Goal: Task Accomplishment & Management: Manage account settings

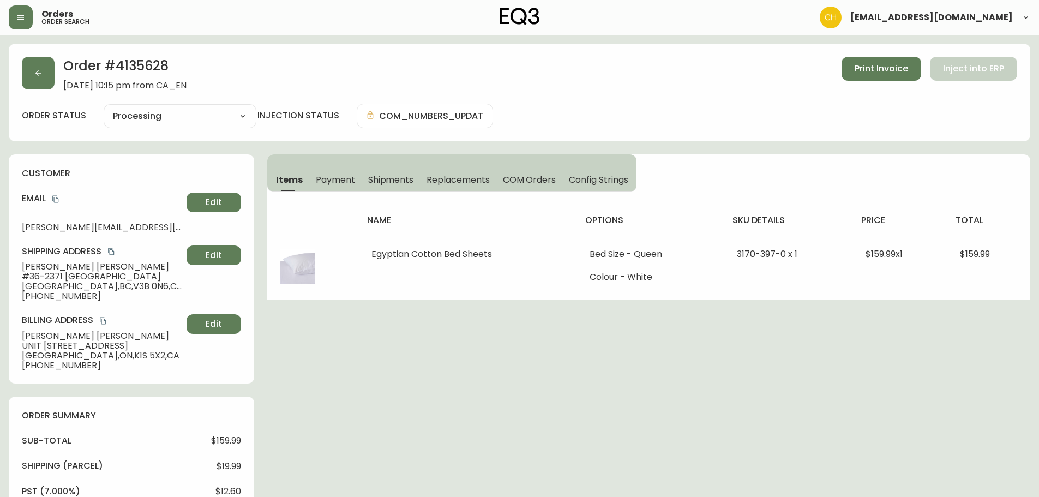
select select "PROCESSING"
click at [27, 70] on button "button" at bounding box center [38, 73] width 33 height 33
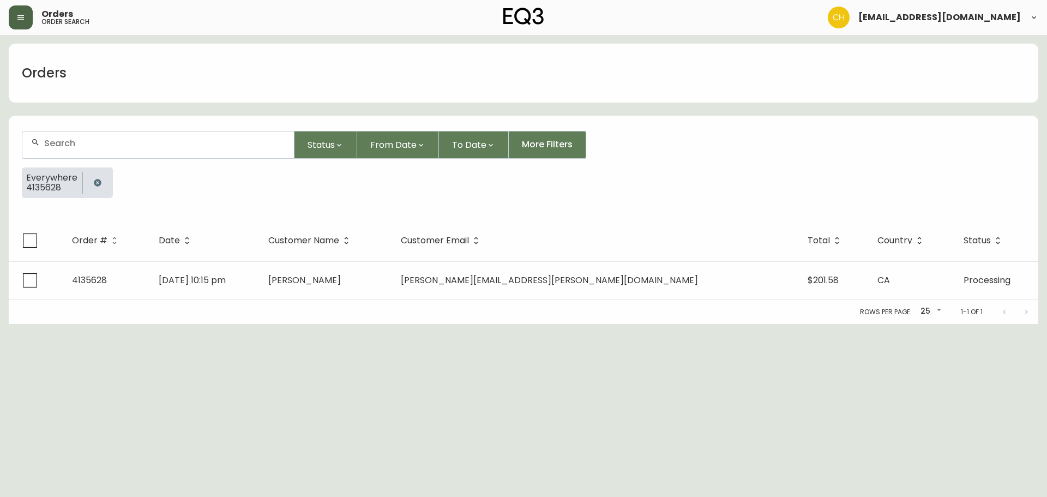
click at [15, 15] on button "button" at bounding box center [21, 17] width 24 height 24
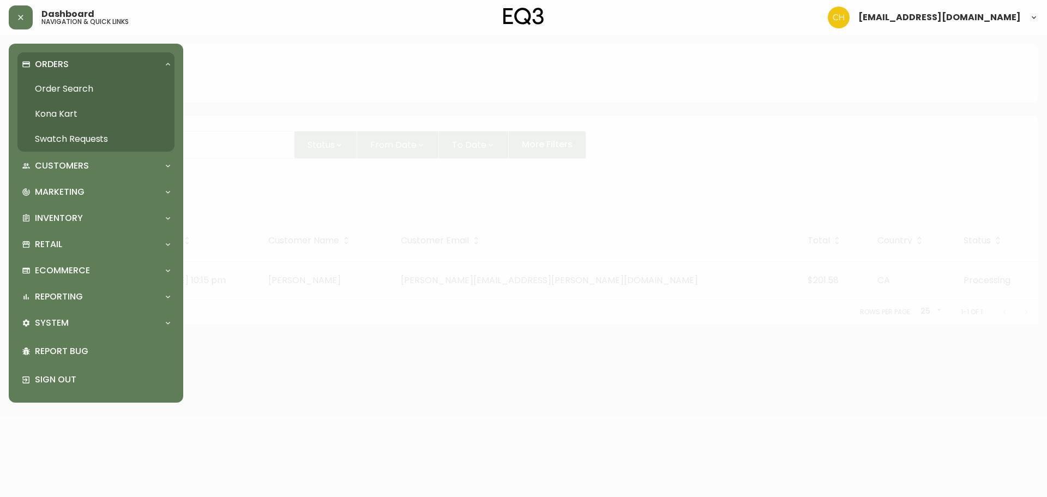
click at [57, 141] on link "Swatch Requests" at bounding box center [95, 138] width 157 height 25
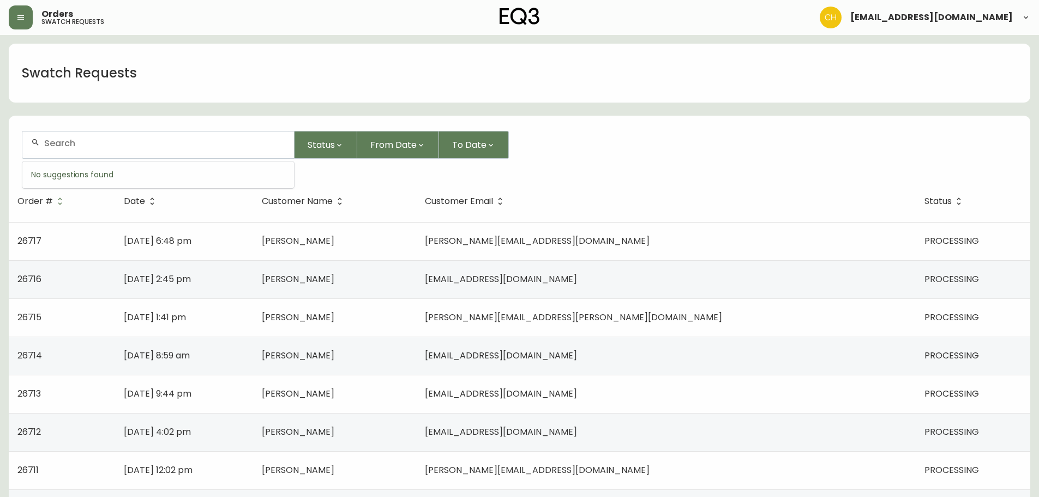
click at [182, 147] on input "text" at bounding box center [164, 143] width 241 height 10
type input "sanianka"
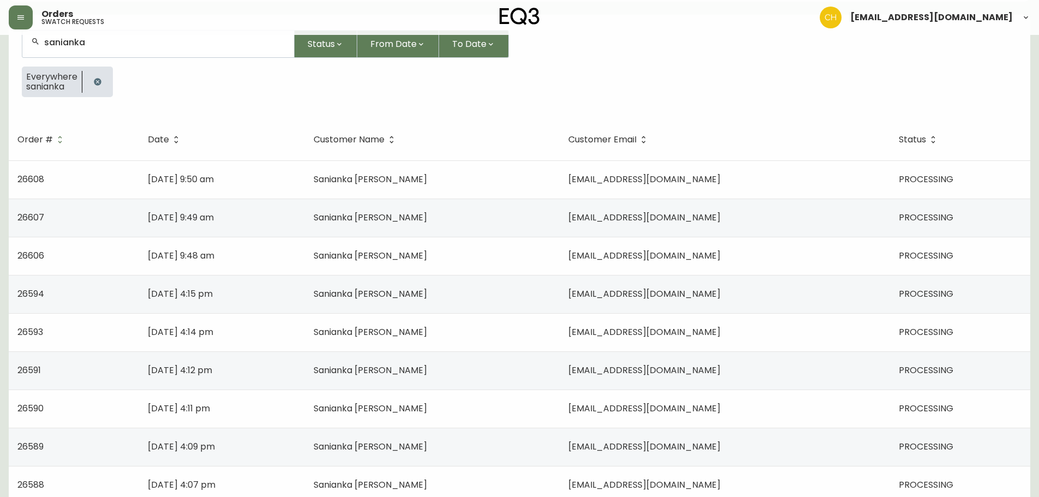
scroll to position [94, 0]
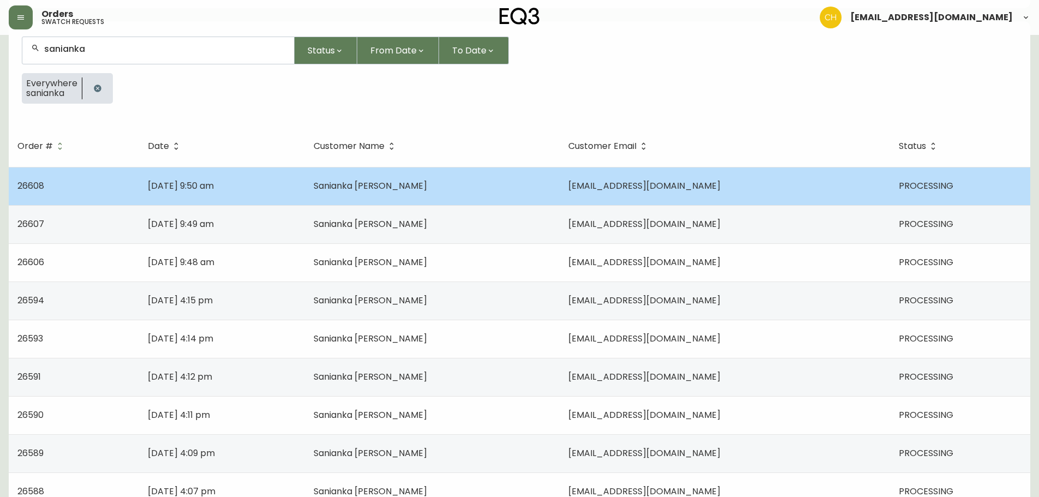
click at [427, 183] on span "Sanianka [PERSON_NAME]" at bounding box center [369, 185] width 113 height 13
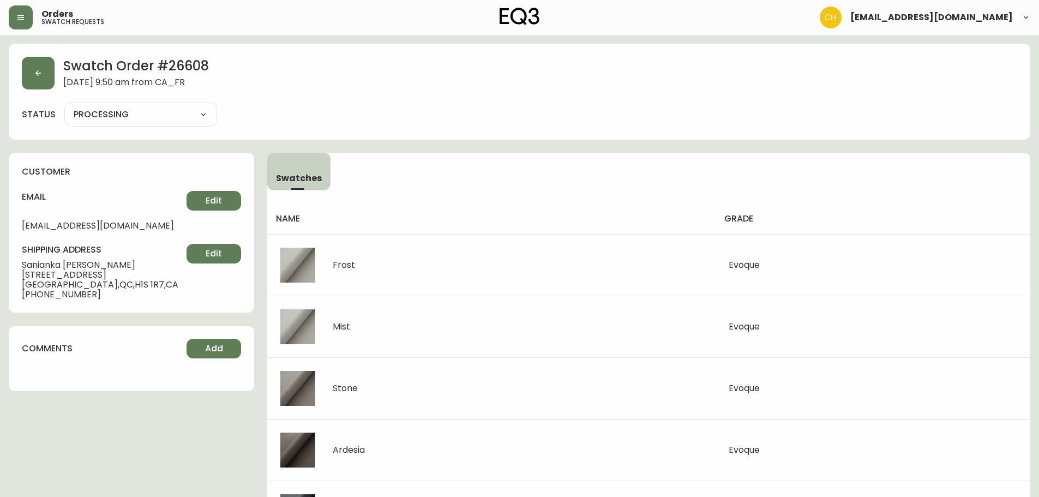
click at [94, 112] on select "PROCESSING SHIPPED CANCELLED" at bounding box center [140, 114] width 153 height 16
click at [43, 69] on button "button" at bounding box center [38, 73] width 33 height 33
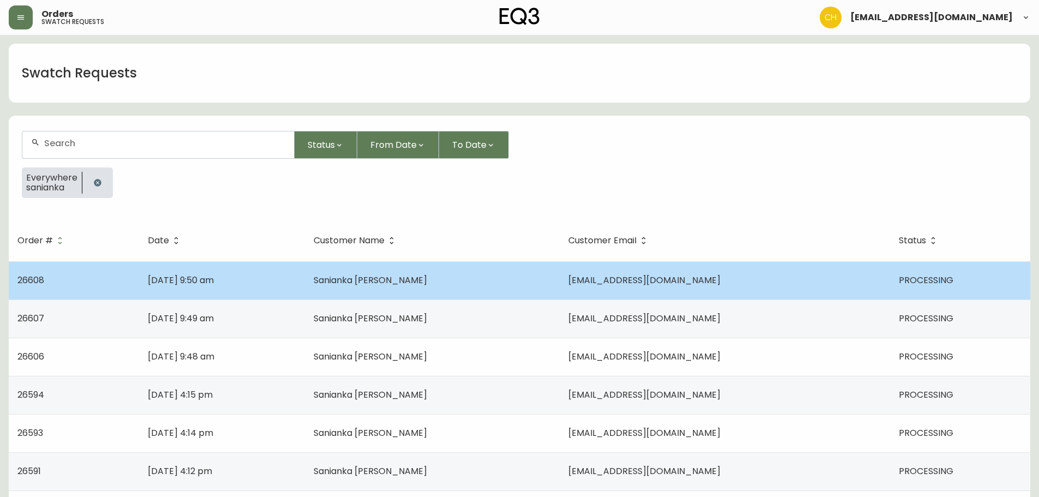
click at [305, 276] on td "[DATE] 9:50 am" at bounding box center [222, 280] width 166 height 38
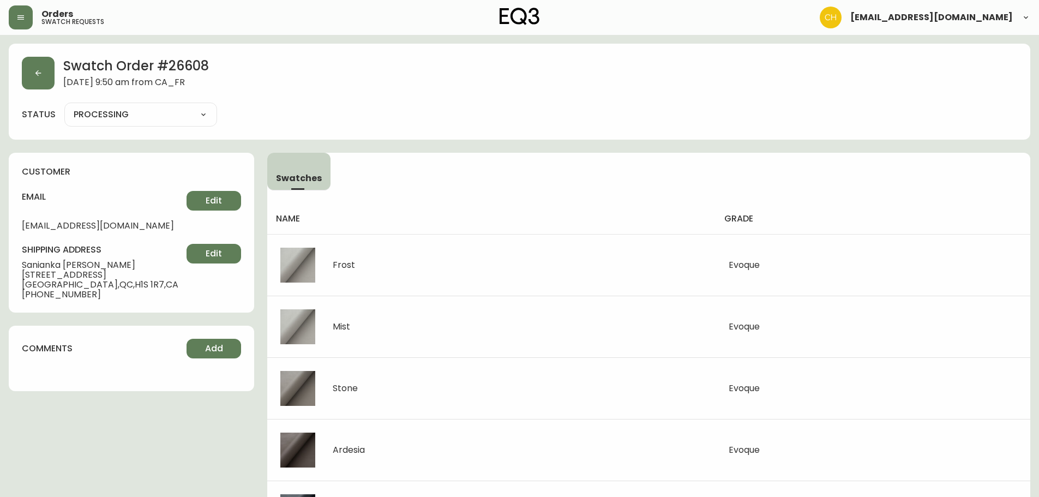
click at [144, 117] on select "PROCESSING SHIPPED CANCELLED" at bounding box center [140, 114] width 153 height 16
click at [64, 106] on select "PROCESSING SHIPPED CANCELLED" at bounding box center [140, 114] width 153 height 16
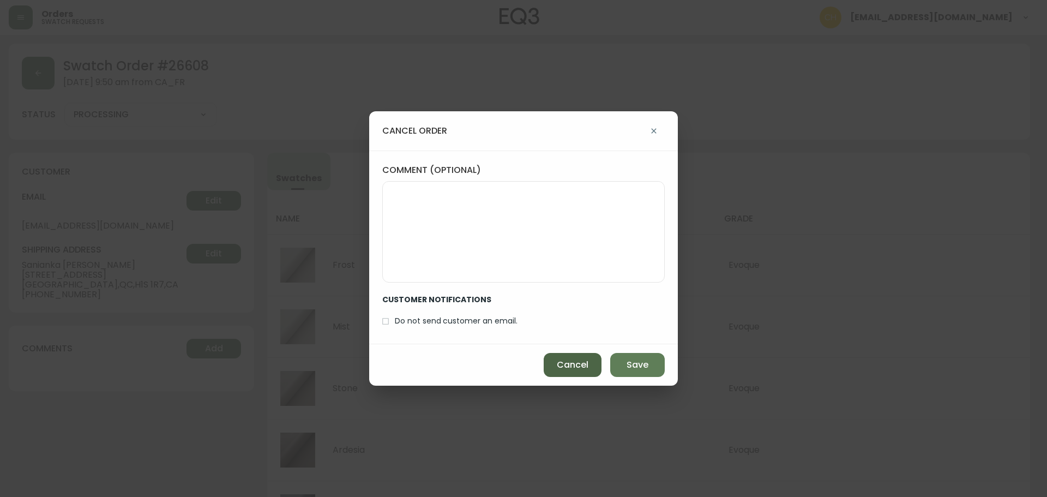
click at [577, 363] on span "Cancel" at bounding box center [573, 365] width 32 height 12
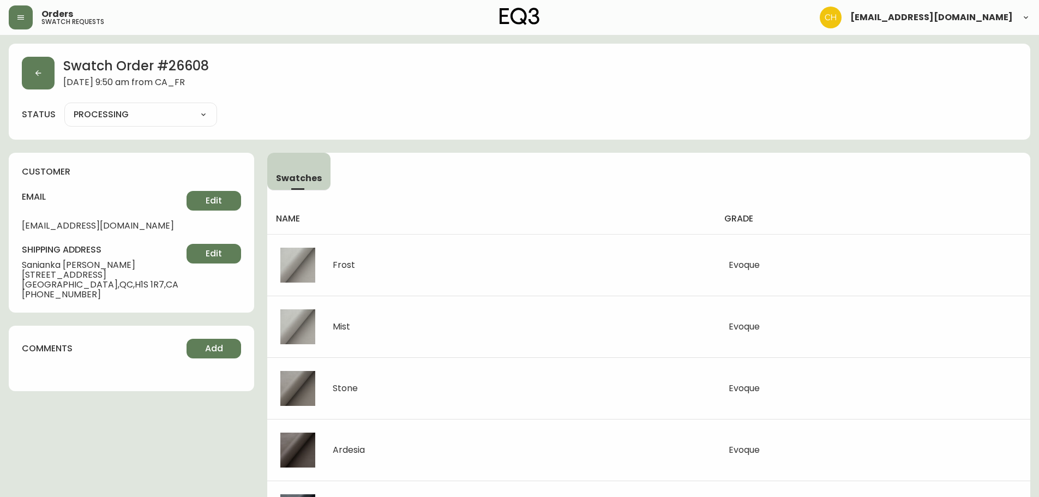
click at [89, 117] on select "PROCESSING SHIPPED CANCELLED" at bounding box center [140, 114] width 153 height 16
click at [64, 106] on select "PROCESSING SHIPPED CANCELLED" at bounding box center [140, 114] width 153 height 16
select select "PROCESSING"
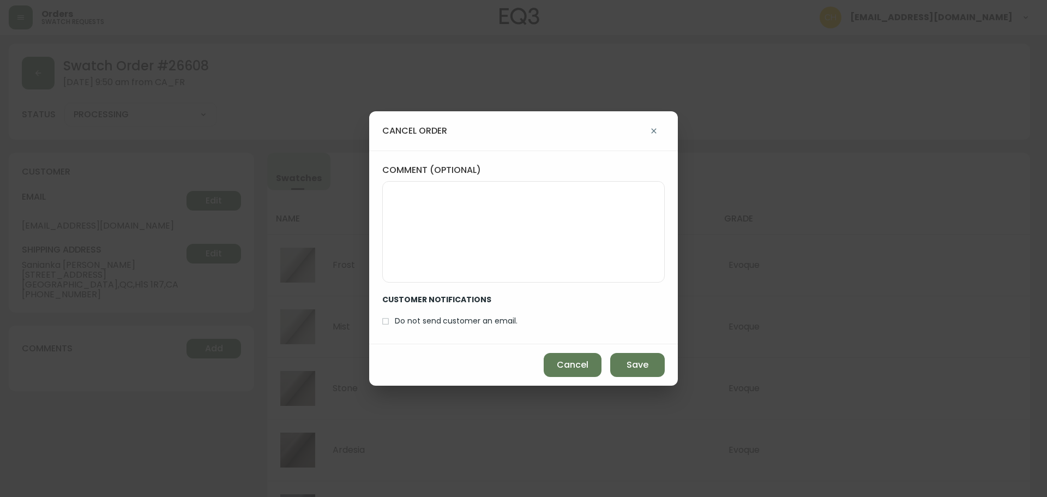
click at [385, 321] on input "Do not send customer an email." at bounding box center [385, 321] width 19 height 19
click at [631, 366] on span "Save" at bounding box center [637, 365] width 22 height 12
checkbox input "false"
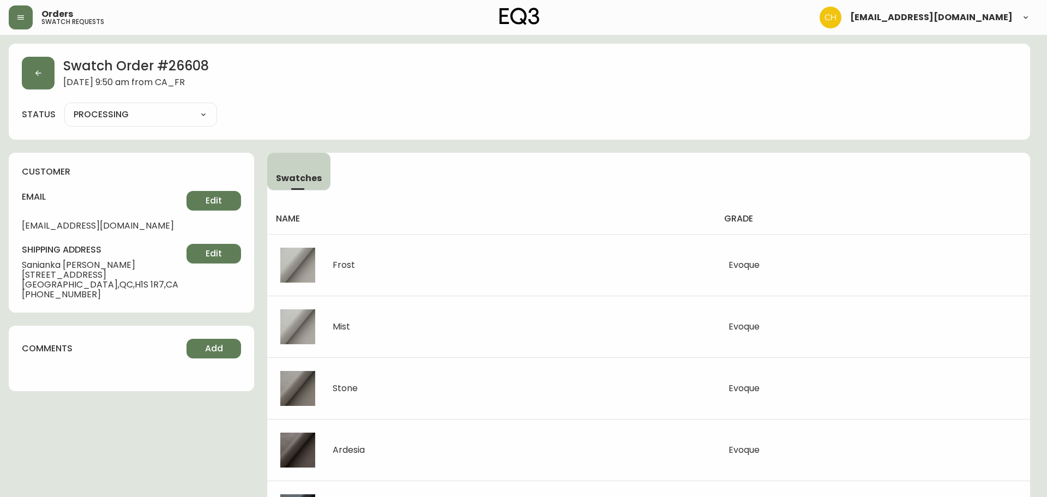
type input "CANCELLED"
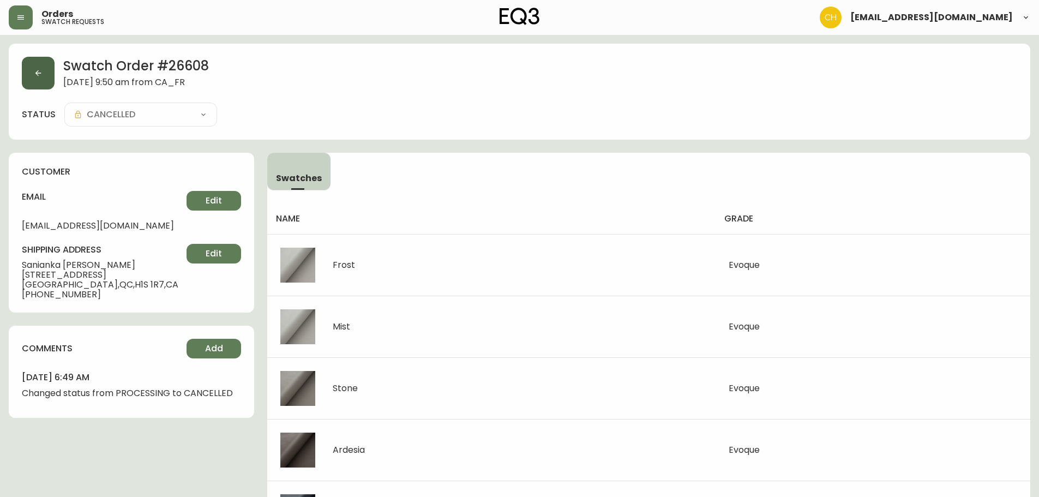
click at [43, 79] on button "button" at bounding box center [38, 73] width 33 height 33
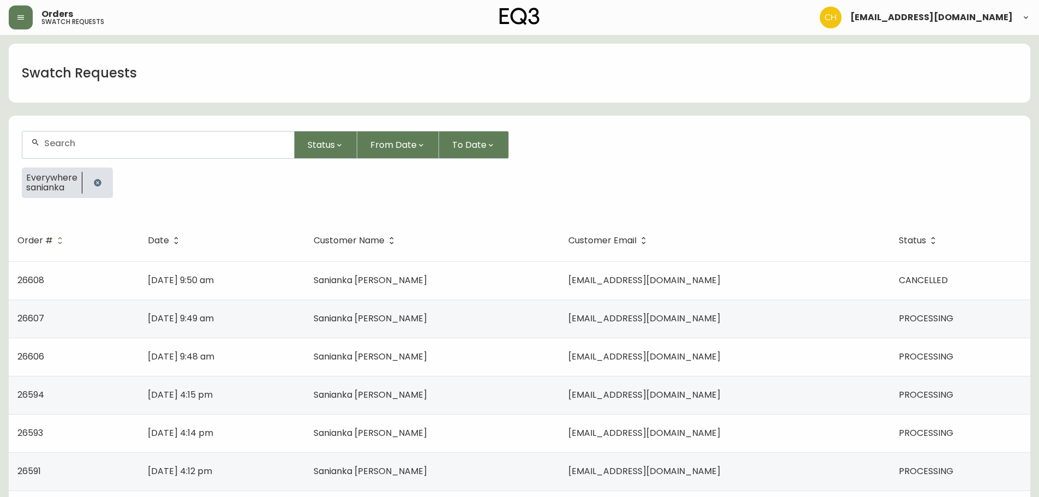
click at [576, 313] on td "[EMAIL_ADDRESS][DOMAIN_NAME]" at bounding box center [724, 318] width 330 height 38
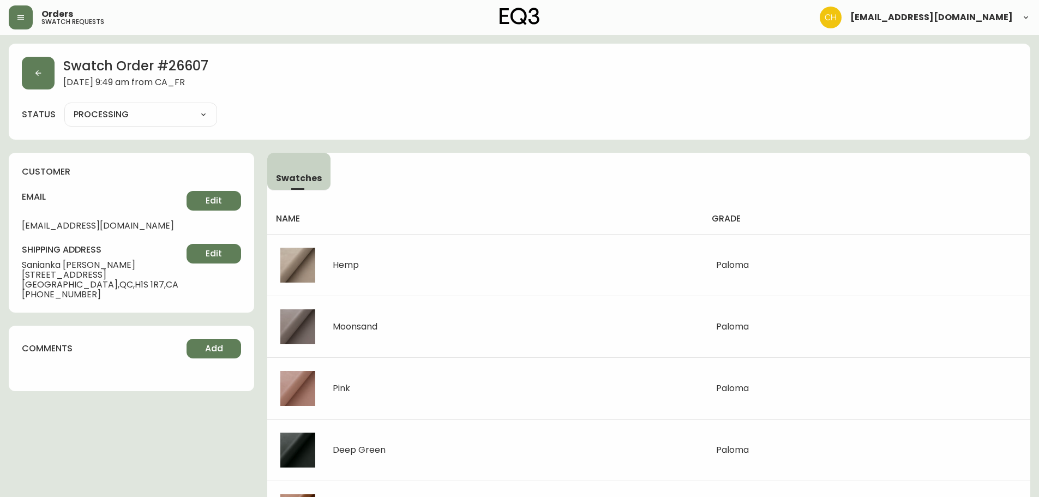
click at [118, 117] on select "PROCESSING SHIPPED CANCELLED" at bounding box center [140, 114] width 153 height 16
click at [64, 106] on select "PROCESSING SHIPPED CANCELLED" at bounding box center [140, 114] width 153 height 16
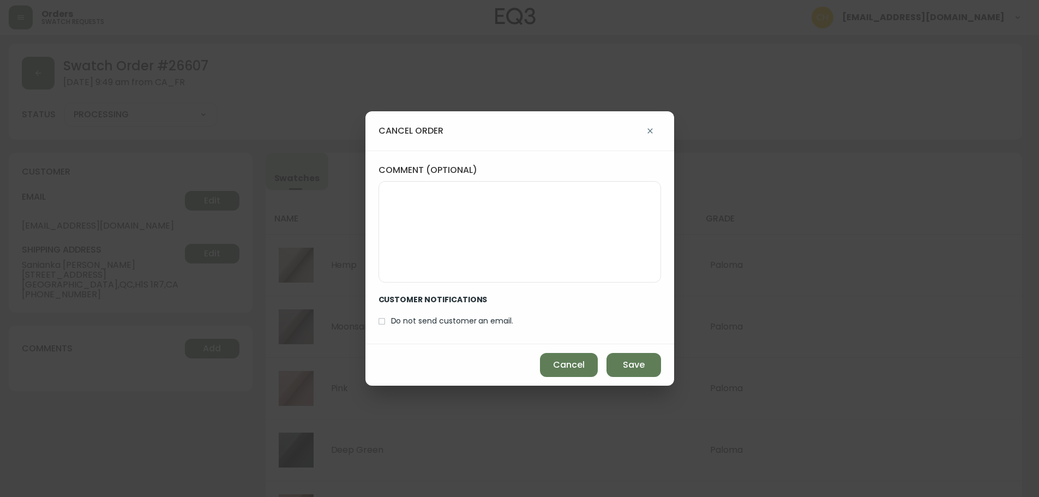
select select "PROCESSING"
click at [389, 319] on input "Do not send customer an email." at bounding box center [385, 321] width 19 height 19
drag, startPoint x: 630, startPoint y: 360, endPoint x: 625, endPoint y: 345, distance: 16.0
click at [632, 360] on span "Save" at bounding box center [637, 365] width 22 height 12
checkbox input "false"
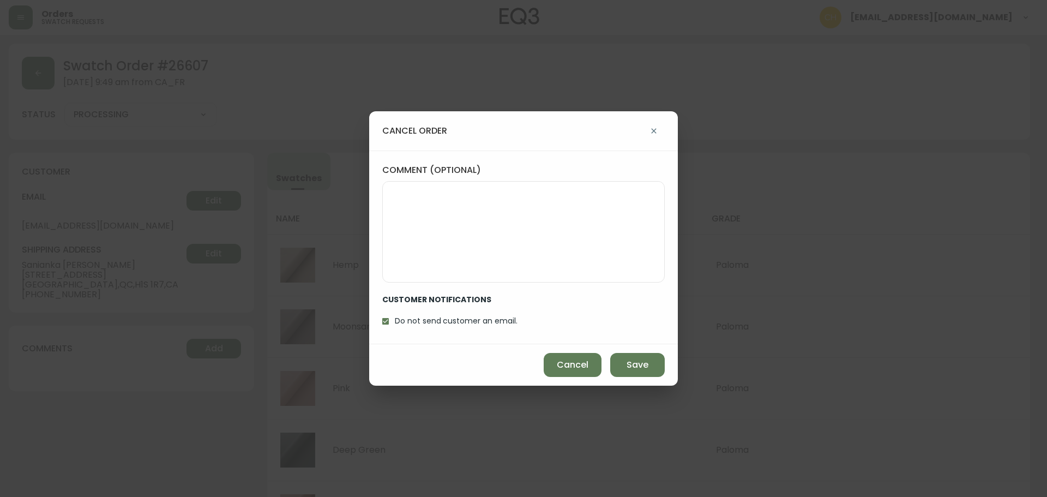
type input "CANCELLED"
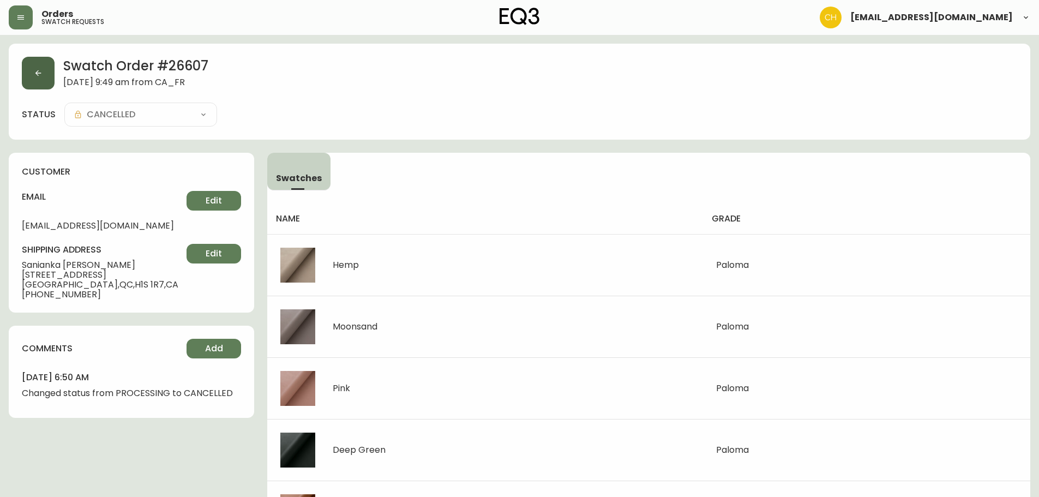
click at [43, 73] on button "button" at bounding box center [38, 73] width 33 height 33
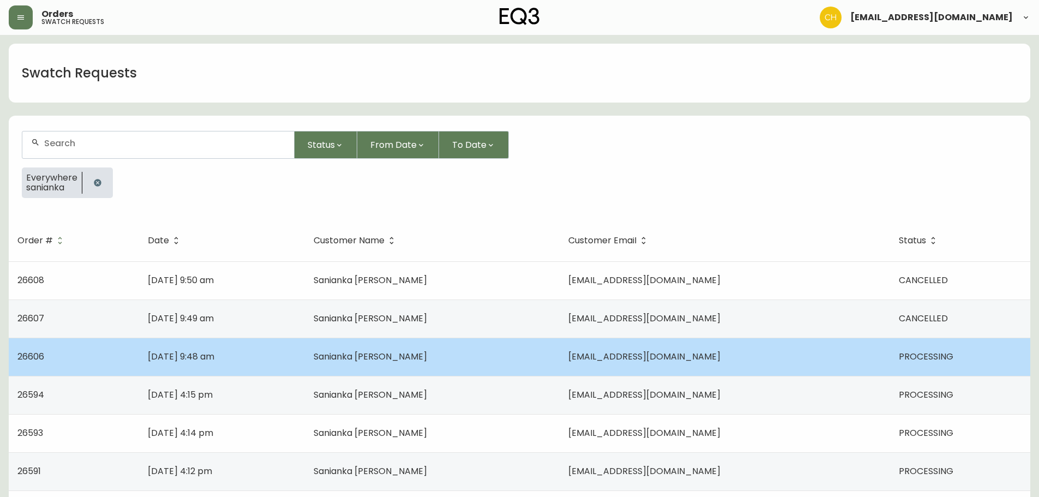
click at [473, 353] on td "Sanianka [PERSON_NAME]" at bounding box center [432, 356] width 255 height 38
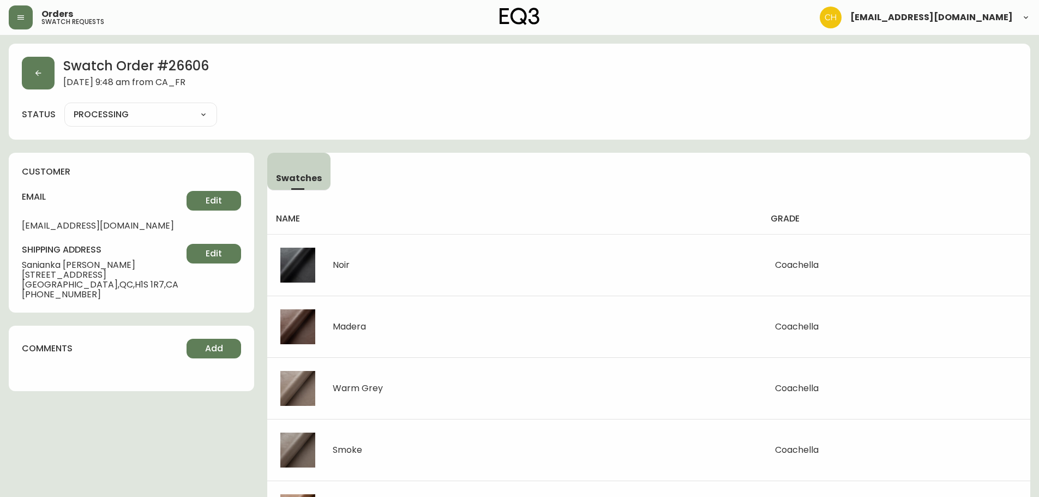
click at [134, 118] on select "PROCESSING SHIPPED CANCELLED" at bounding box center [140, 114] width 153 height 16
click at [64, 106] on select "PROCESSING SHIPPED CANCELLED" at bounding box center [140, 114] width 153 height 16
select select "PROCESSING"
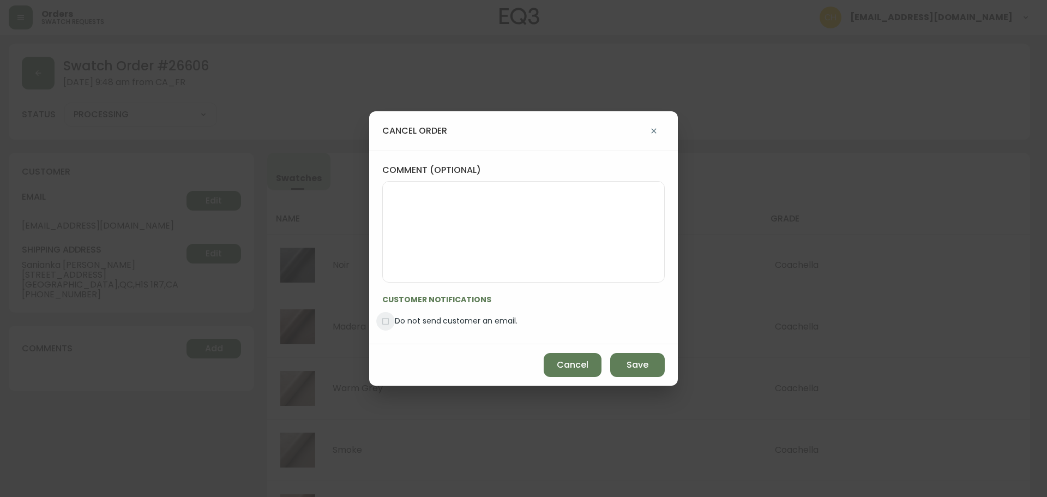
click at [383, 321] on input "Do not send customer an email." at bounding box center [385, 321] width 19 height 19
click at [626, 366] on button "Save" at bounding box center [637, 365] width 55 height 24
checkbox input "false"
type input "CANCELLED"
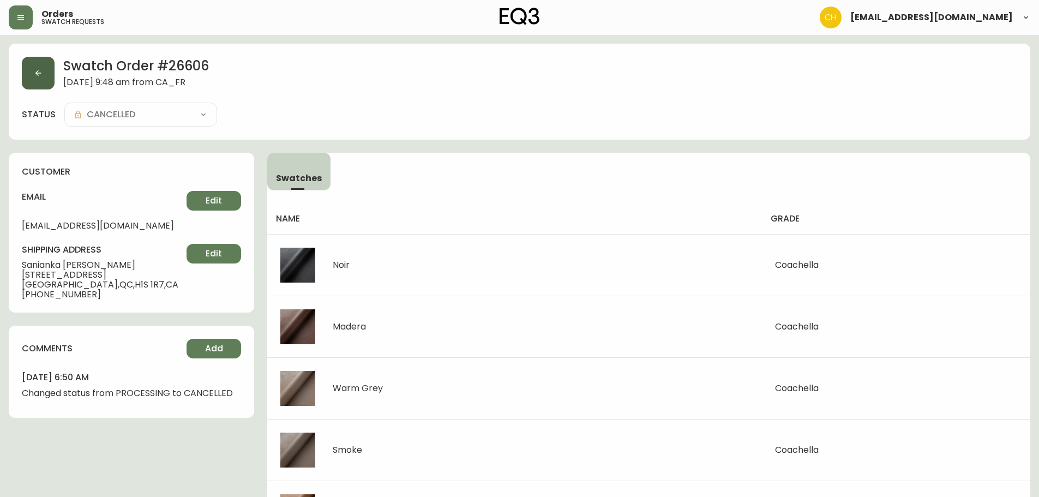
click at [46, 76] on button "button" at bounding box center [38, 73] width 33 height 33
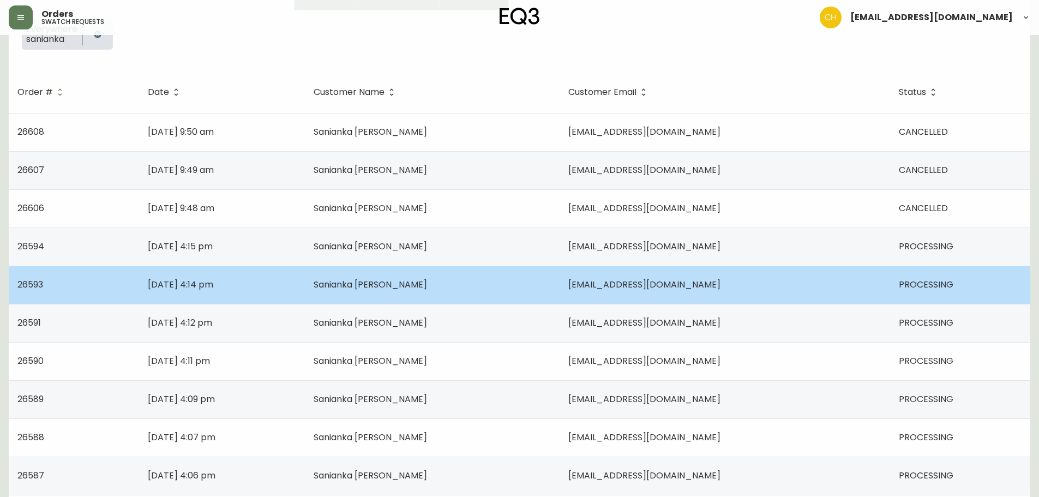
scroll to position [164, 0]
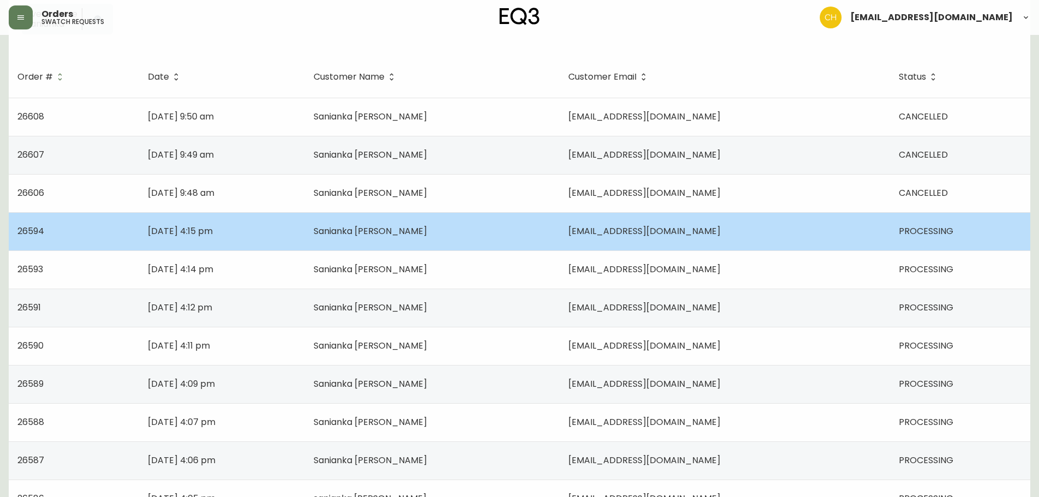
click at [592, 234] on span "[EMAIL_ADDRESS][DOMAIN_NAME]" at bounding box center [644, 231] width 152 height 13
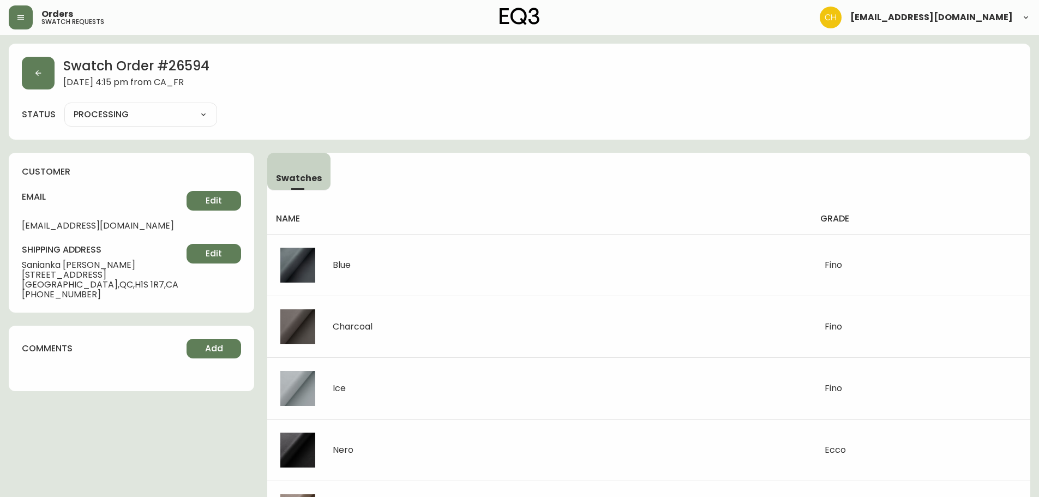
click at [102, 110] on select "PROCESSING SHIPPED CANCELLED" at bounding box center [140, 114] width 153 height 16
click at [64, 106] on select "PROCESSING SHIPPED CANCELLED" at bounding box center [140, 114] width 153 height 16
select select "PROCESSING"
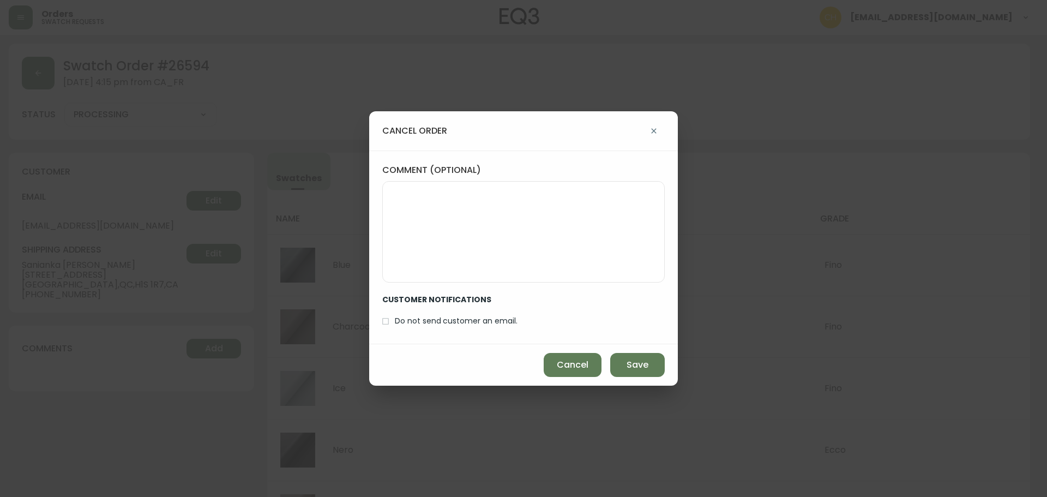
click at [387, 322] on input "Do not send customer an email." at bounding box center [385, 321] width 19 height 19
click at [639, 368] on span "Save" at bounding box center [637, 365] width 22 height 12
checkbox input "false"
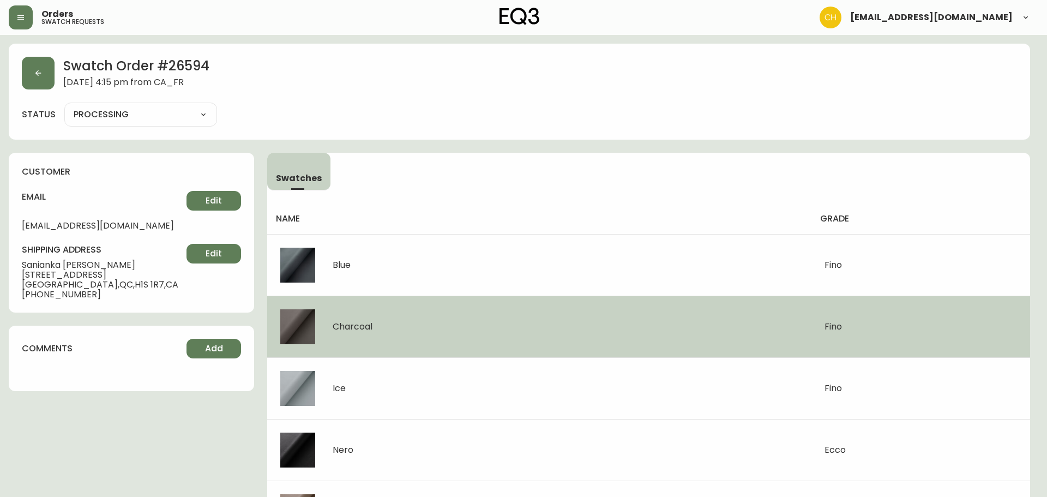
type input "CANCELLED"
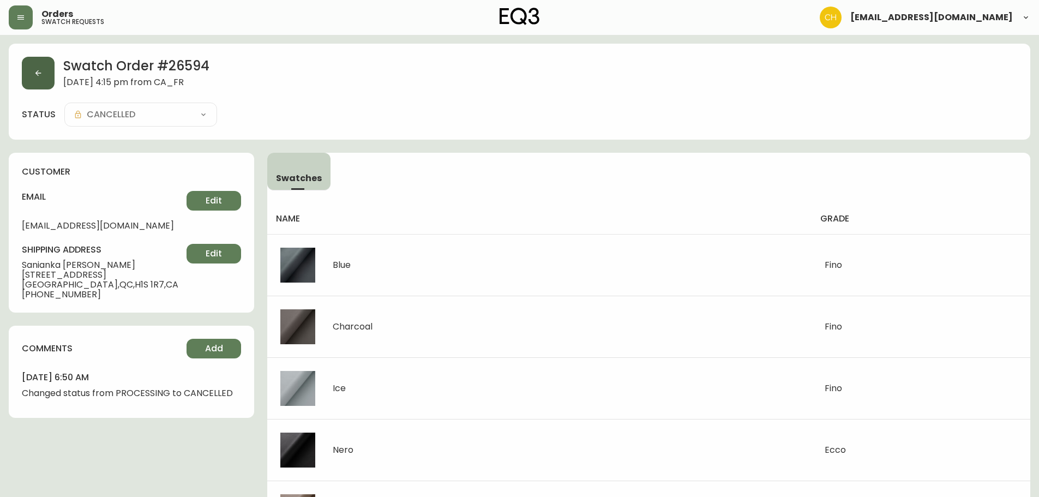
click at [47, 81] on button "button" at bounding box center [38, 73] width 33 height 33
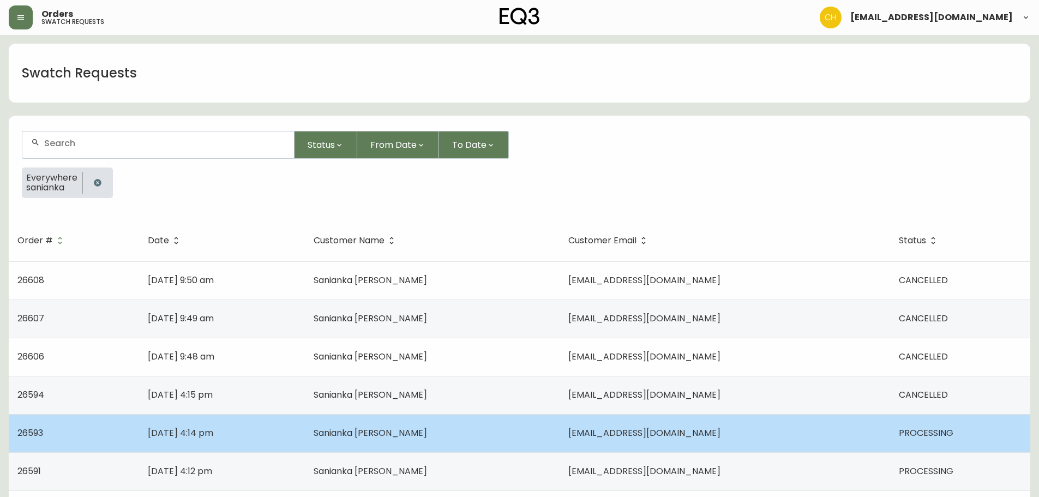
click at [577, 426] on td "[EMAIL_ADDRESS][DOMAIN_NAME]" at bounding box center [724, 433] width 330 height 38
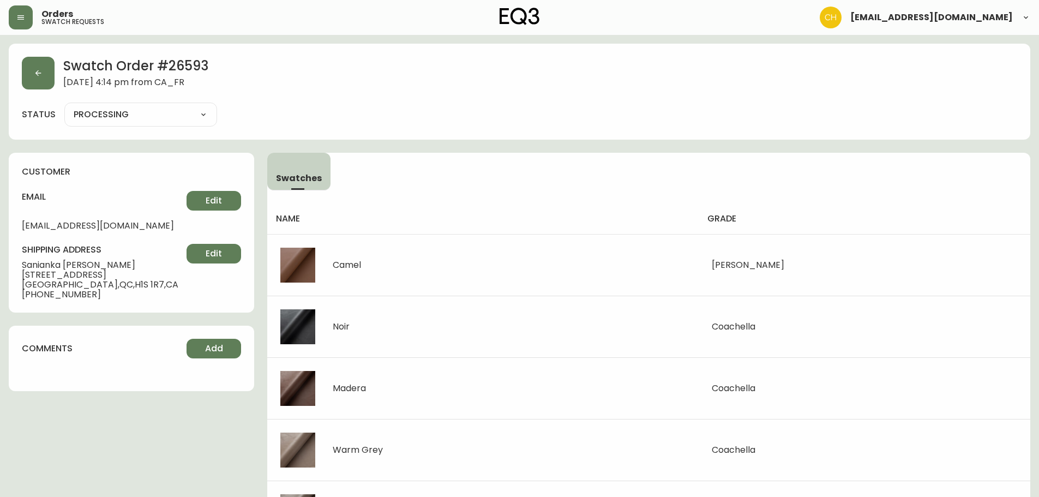
click at [111, 118] on select "PROCESSING SHIPPED CANCELLED" at bounding box center [140, 114] width 153 height 16
click at [64, 106] on select "PROCESSING SHIPPED CANCELLED" at bounding box center [140, 114] width 153 height 16
select select "PROCESSING"
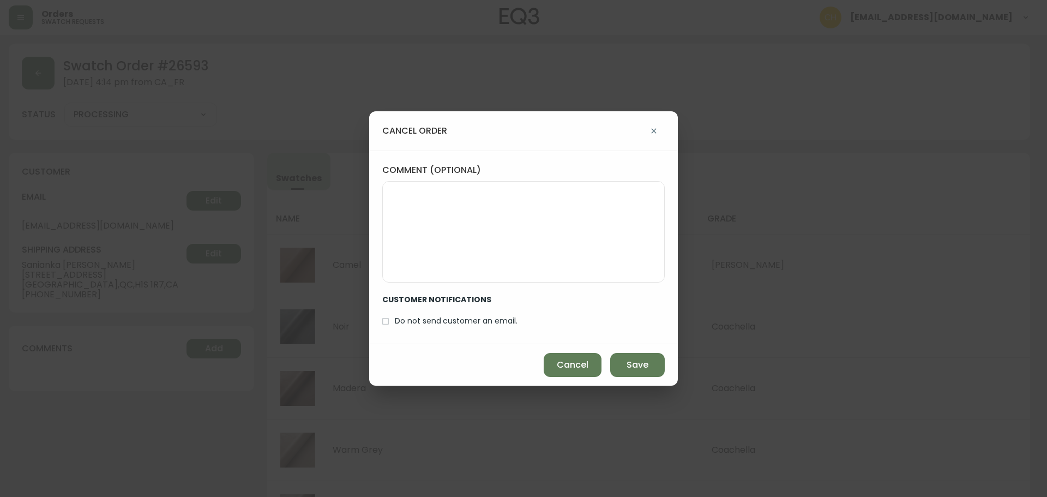
click at [387, 323] on input "Do not send customer an email." at bounding box center [385, 321] width 19 height 19
click at [637, 365] on span "Save" at bounding box center [637, 365] width 22 height 12
checkbox input "false"
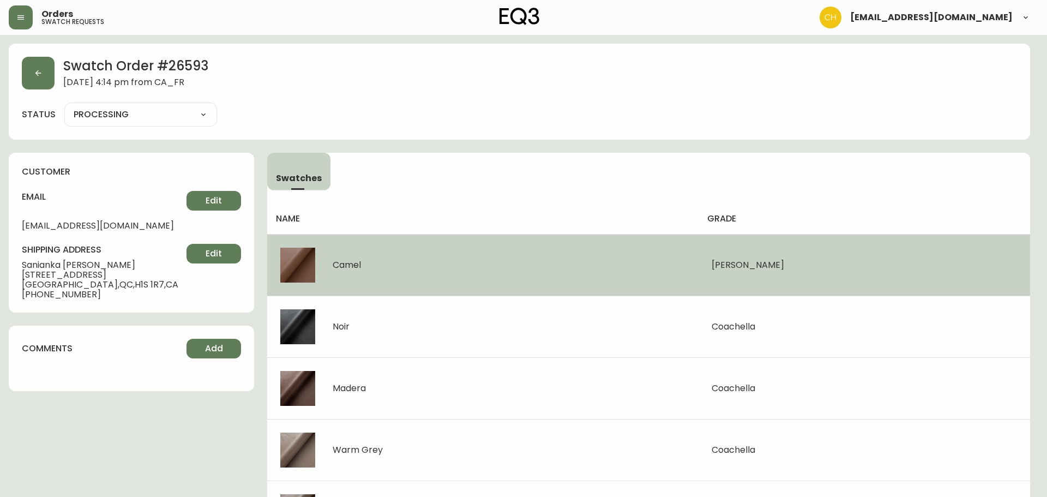
type input "CANCELLED"
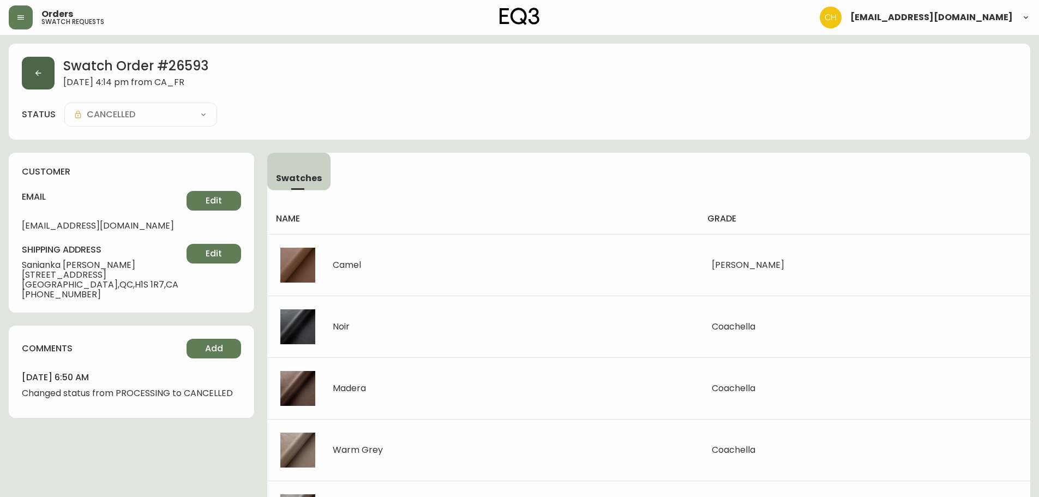
click at [46, 77] on button "button" at bounding box center [38, 73] width 33 height 33
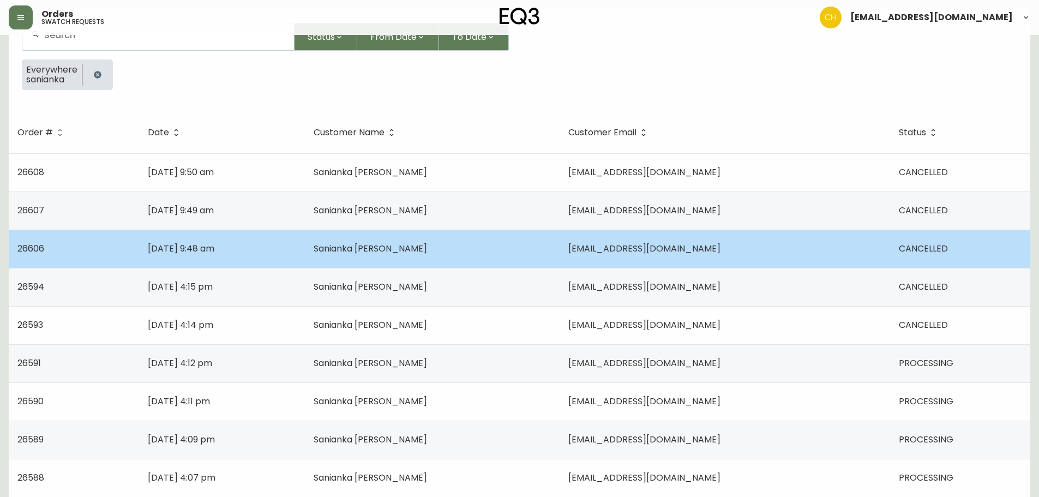
scroll to position [109, 0]
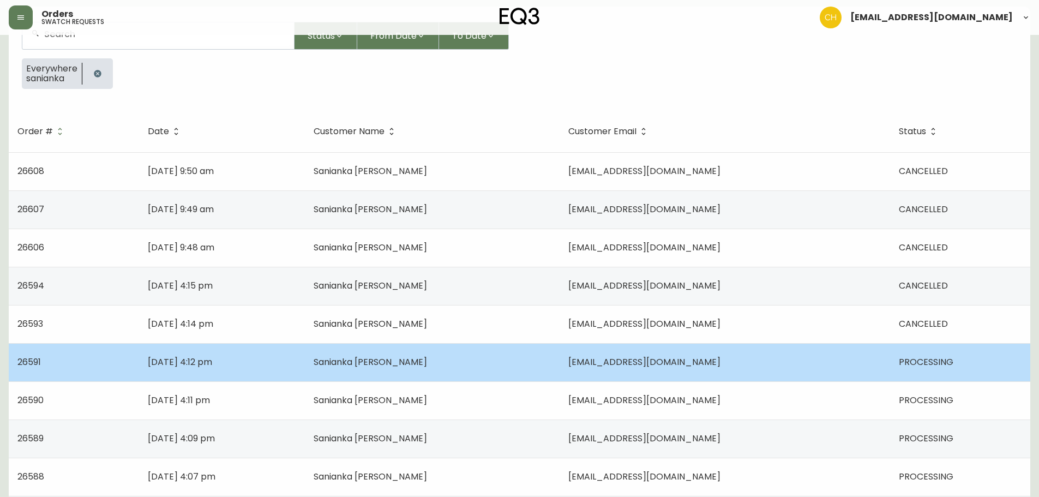
click at [622, 358] on span "[EMAIL_ADDRESS][DOMAIN_NAME]" at bounding box center [644, 361] width 152 height 13
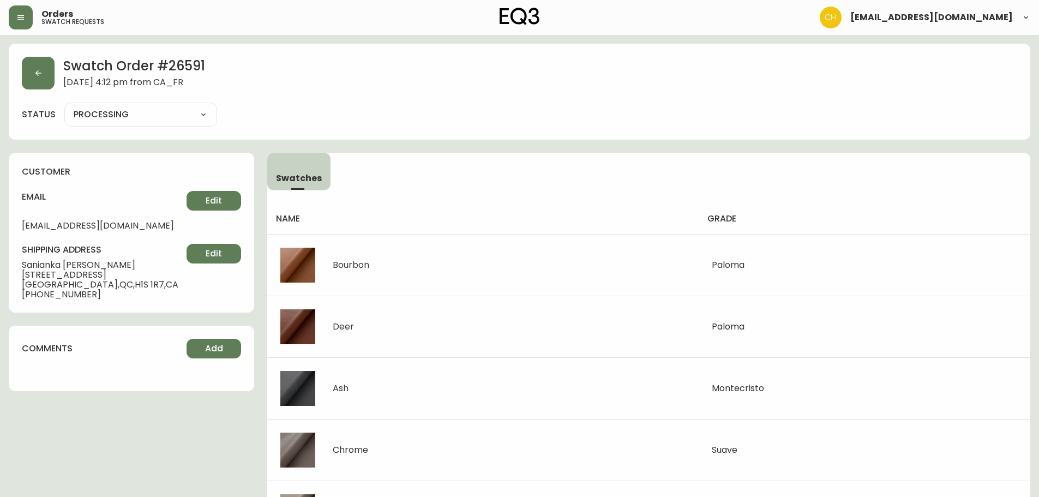
click at [128, 119] on select "PROCESSING SHIPPED CANCELLED" at bounding box center [140, 114] width 153 height 16
click at [64, 106] on select "PROCESSING SHIPPED CANCELLED" at bounding box center [140, 114] width 153 height 16
select select "PROCESSING"
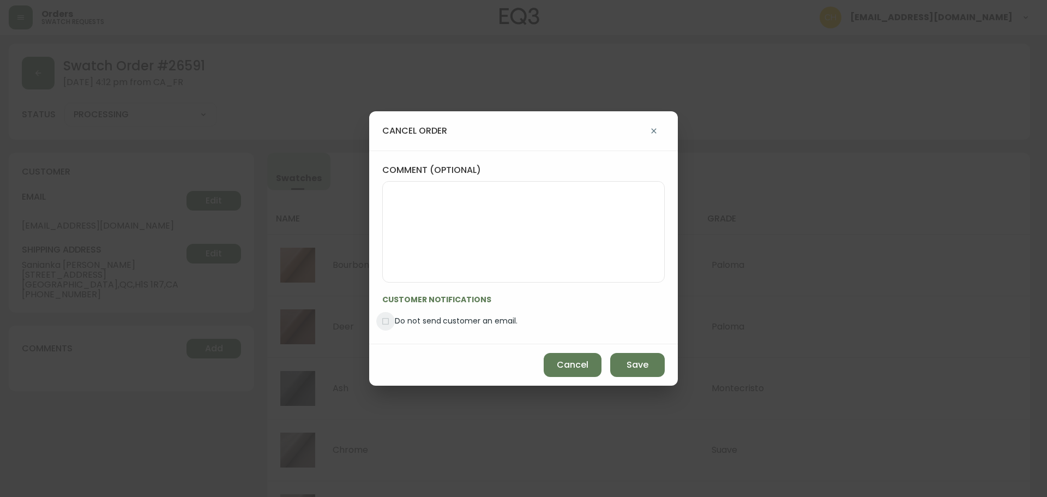
drag, startPoint x: 382, startPoint y: 319, endPoint x: 394, endPoint y: 318, distance: 11.5
click at [383, 319] on input "Do not send customer an email." at bounding box center [385, 321] width 19 height 19
click at [651, 368] on button "Save" at bounding box center [637, 365] width 55 height 24
checkbox input "false"
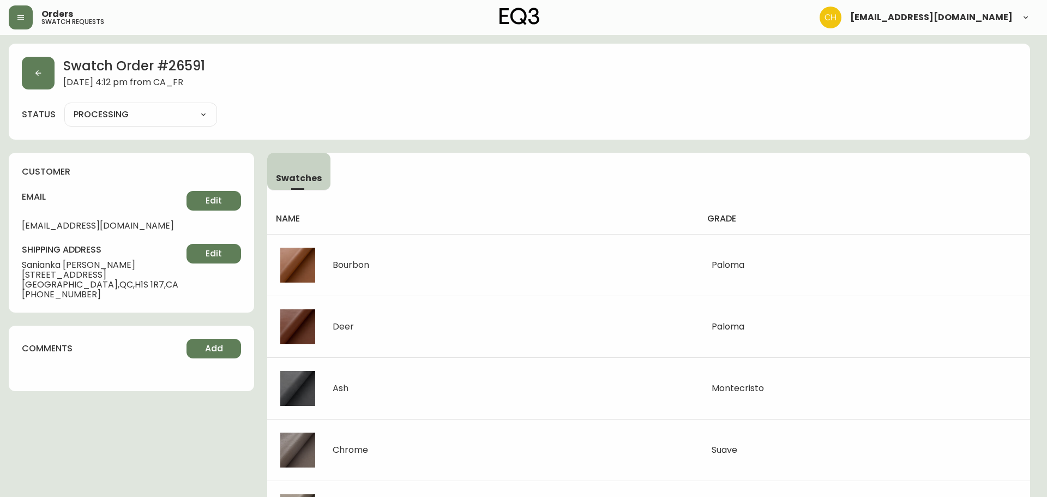
type input "CANCELLED"
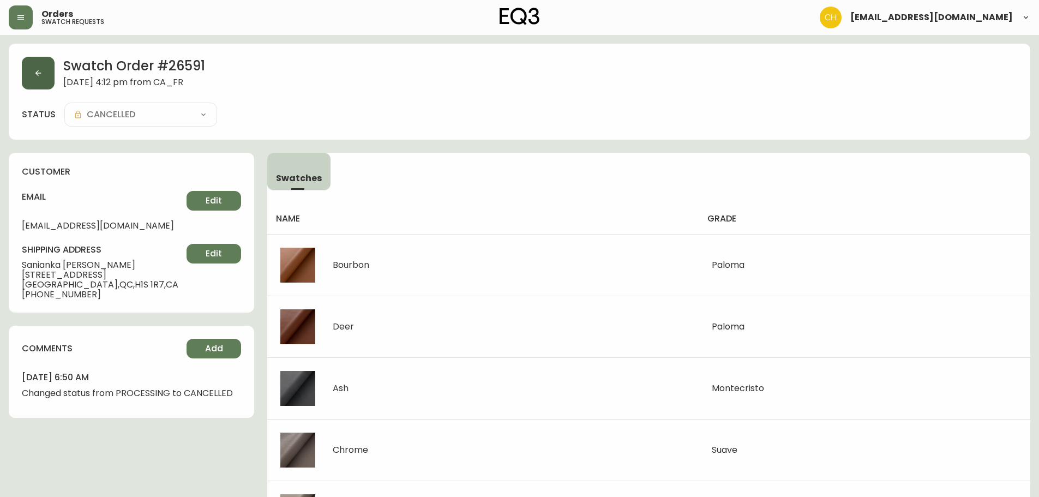
click at [43, 81] on button "button" at bounding box center [38, 73] width 33 height 33
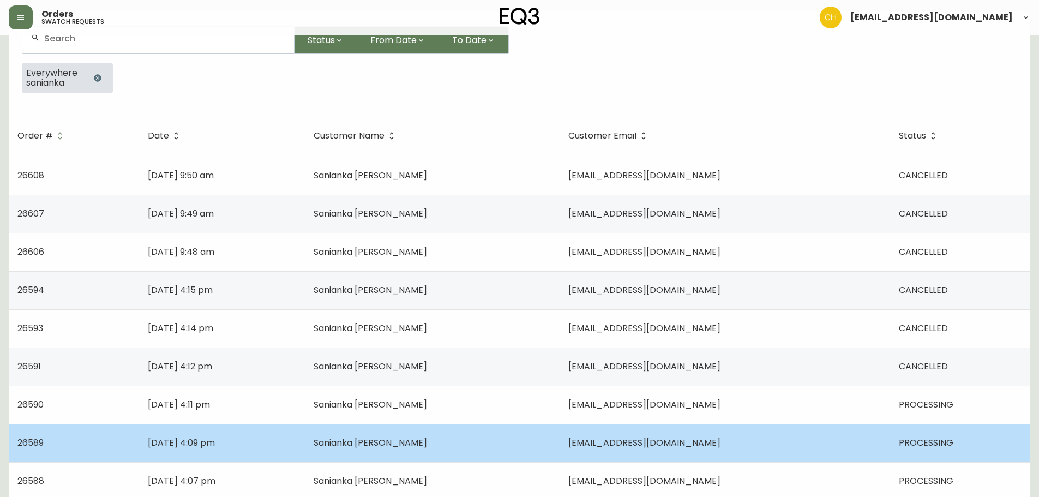
scroll to position [109, 0]
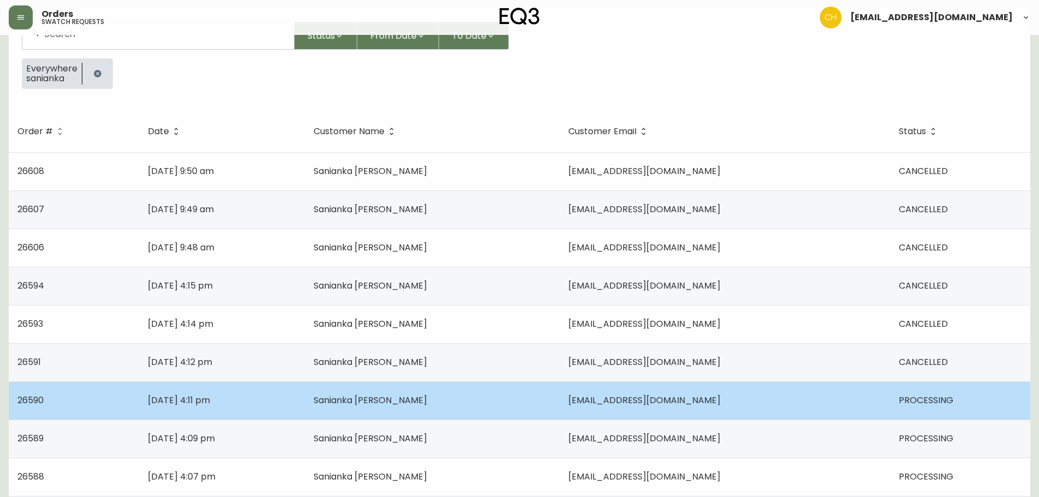
click at [677, 397] on span "[EMAIL_ADDRESS][DOMAIN_NAME]" at bounding box center [644, 400] width 152 height 13
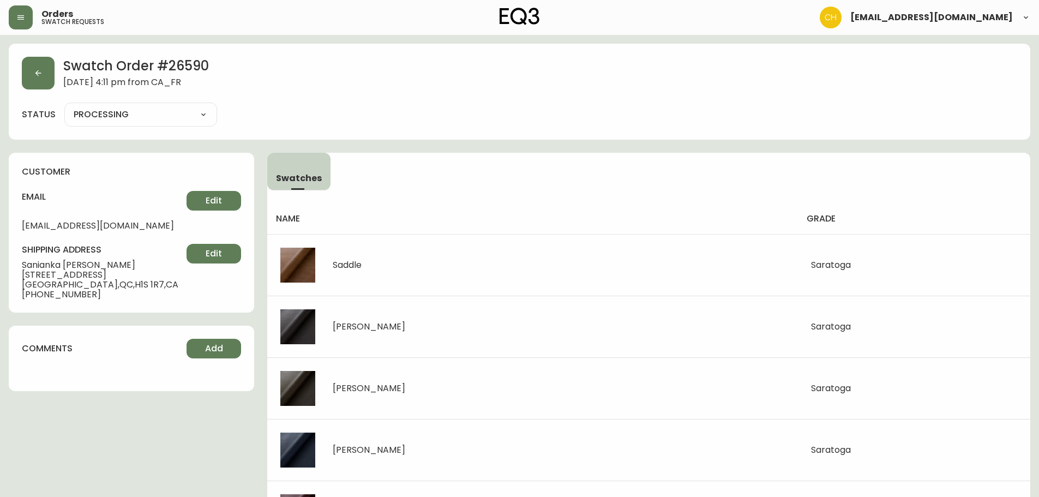
click at [147, 119] on select "PROCESSING SHIPPED CANCELLED" at bounding box center [140, 114] width 153 height 16
click at [64, 106] on select "PROCESSING SHIPPED CANCELLED" at bounding box center [140, 114] width 153 height 16
select select "PROCESSING"
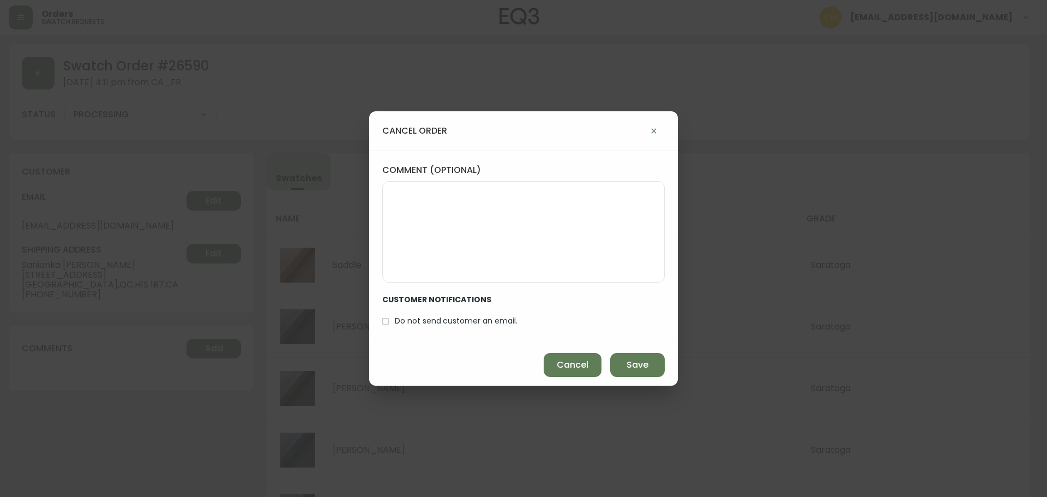
drag, startPoint x: 390, startPoint y: 317, endPoint x: 421, endPoint y: 329, distance: 33.1
click at [393, 318] on input "Do not send customer an email." at bounding box center [385, 321] width 19 height 19
click at [629, 364] on span "Save" at bounding box center [637, 365] width 22 height 12
checkbox input "false"
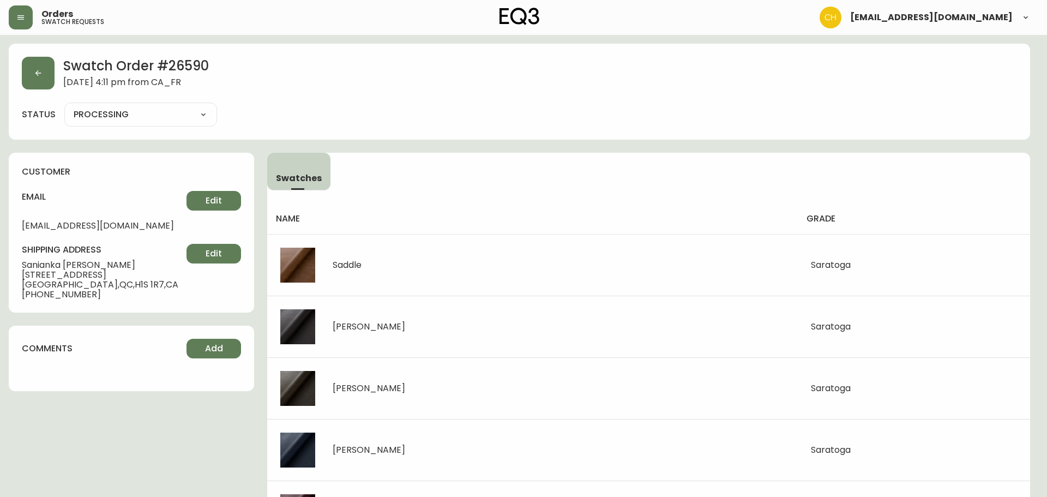
type input "CANCELLED"
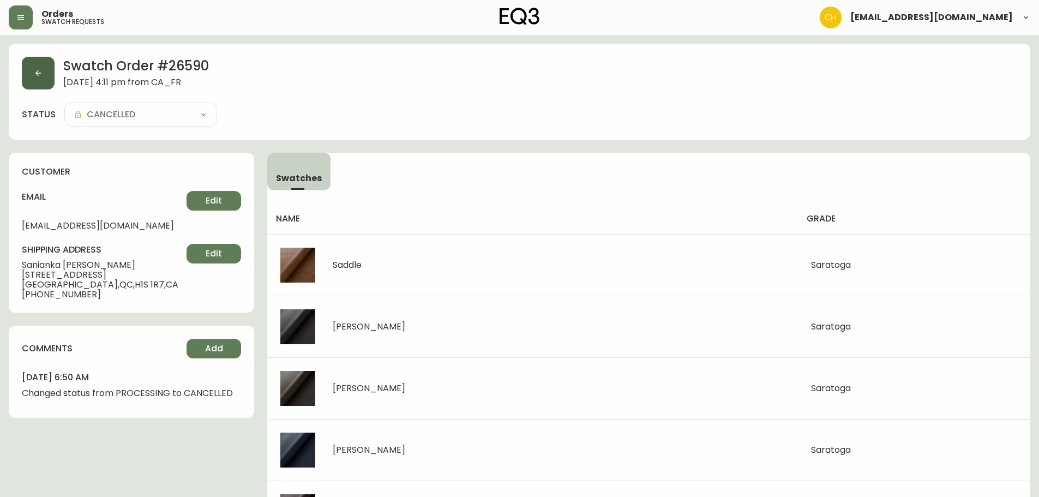
click at [41, 70] on icon "button" at bounding box center [38, 73] width 9 height 9
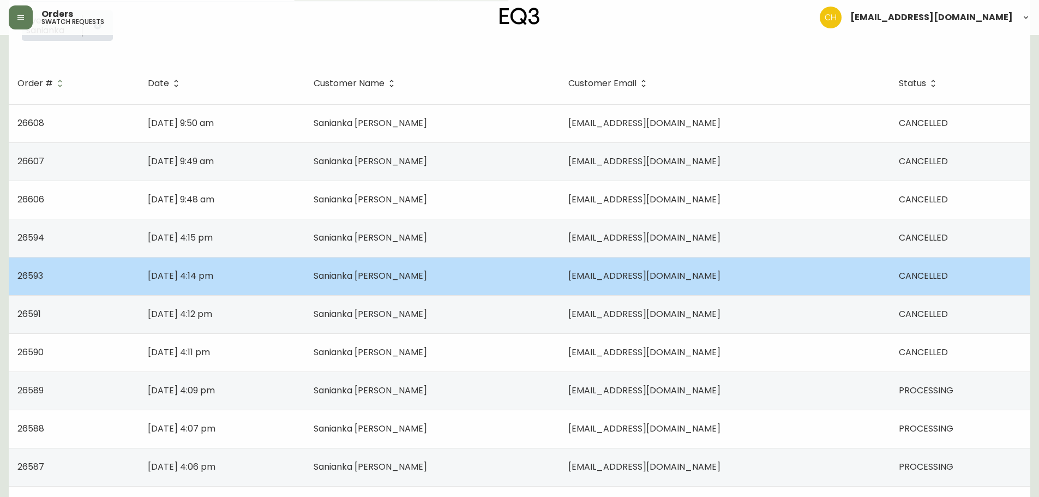
scroll to position [164, 0]
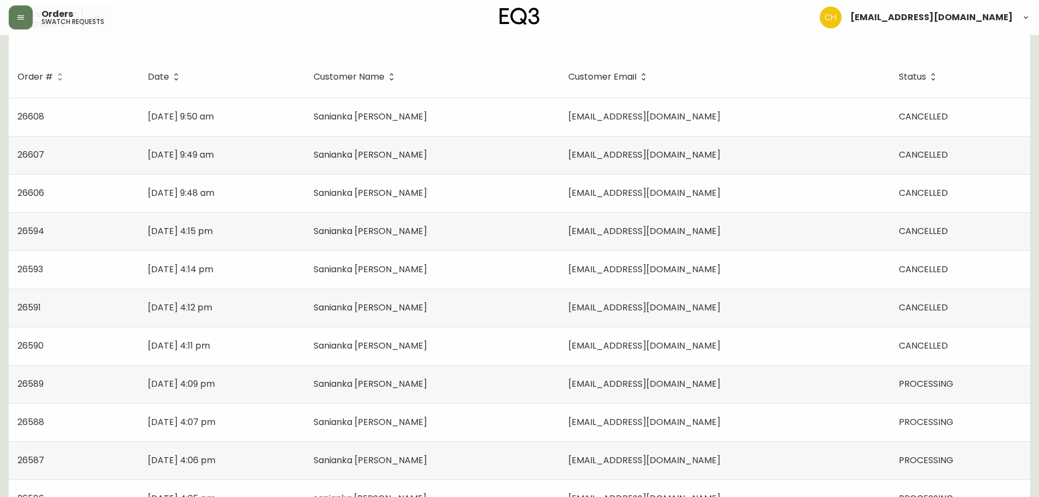
click at [491, 378] on td "Sanianka [PERSON_NAME]" at bounding box center [432, 384] width 255 height 38
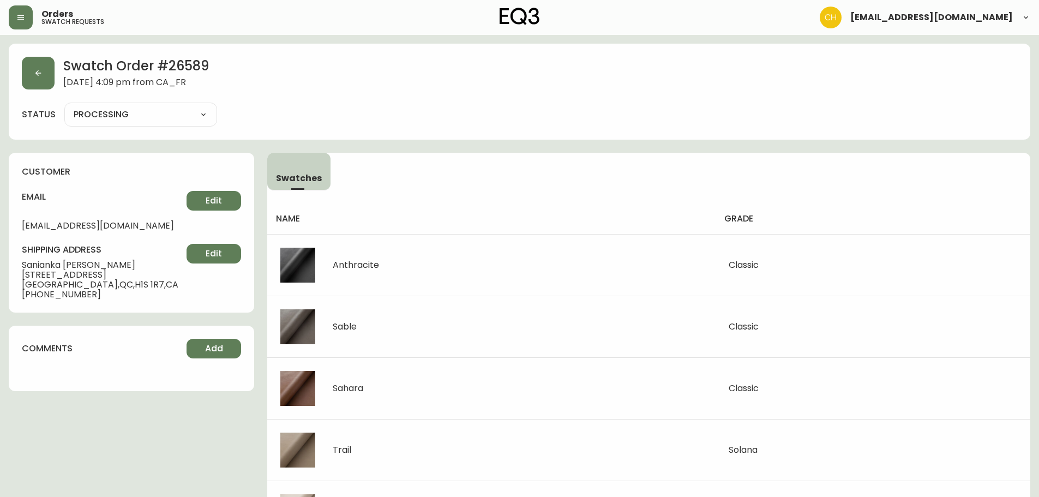
click at [137, 111] on select "PROCESSING SHIPPED CANCELLED" at bounding box center [140, 114] width 153 height 16
click at [64, 106] on select "PROCESSING SHIPPED CANCELLED" at bounding box center [140, 114] width 153 height 16
select select "PROCESSING"
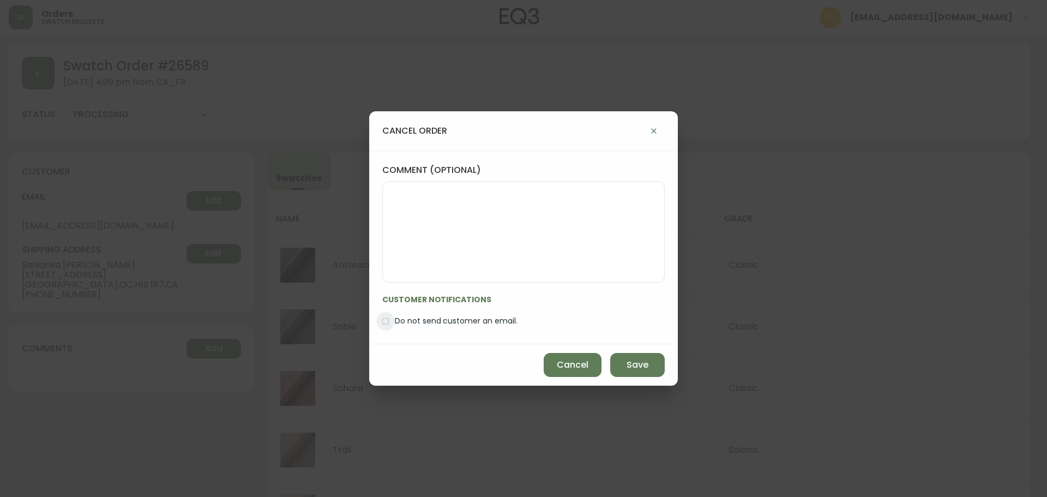
drag, startPoint x: 388, startPoint y: 317, endPoint x: 402, endPoint y: 321, distance: 14.5
click at [395, 320] on label "Do not send customer an email." at bounding box center [446, 321] width 141 height 19
click at [395, 320] on input "Do not send customer an email." at bounding box center [385, 321] width 19 height 19
click at [627, 371] on button "Save" at bounding box center [637, 365] width 55 height 24
checkbox input "false"
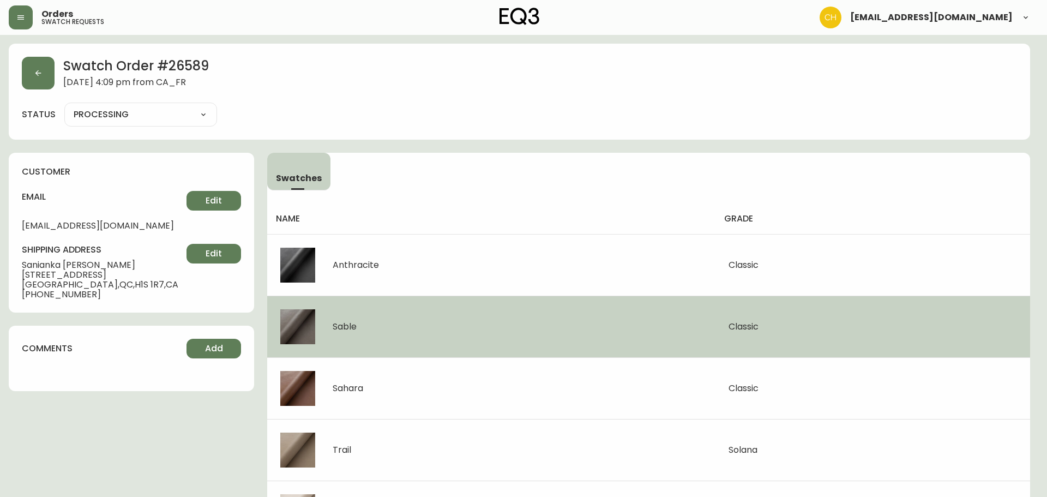
type input "CANCELLED"
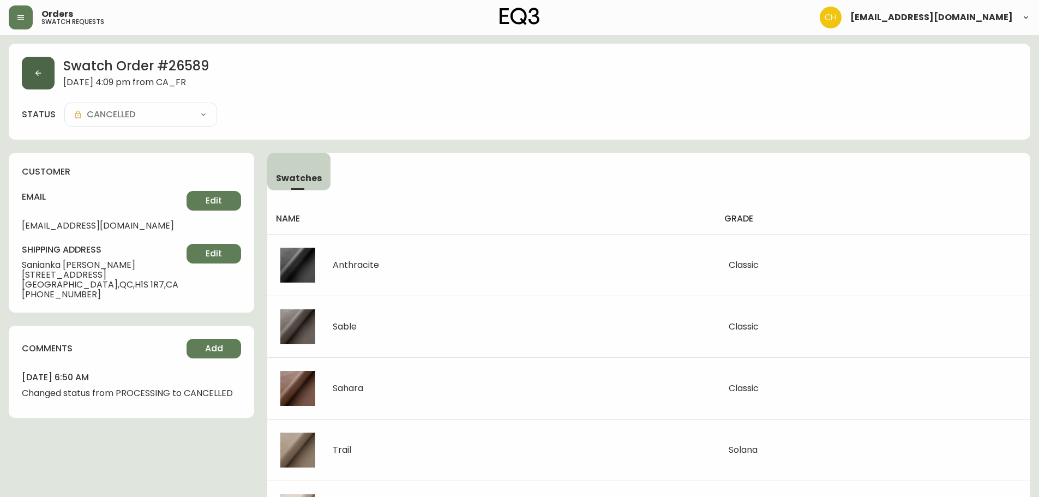
click at [46, 85] on button "button" at bounding box center [38, 73] width 33 height 33
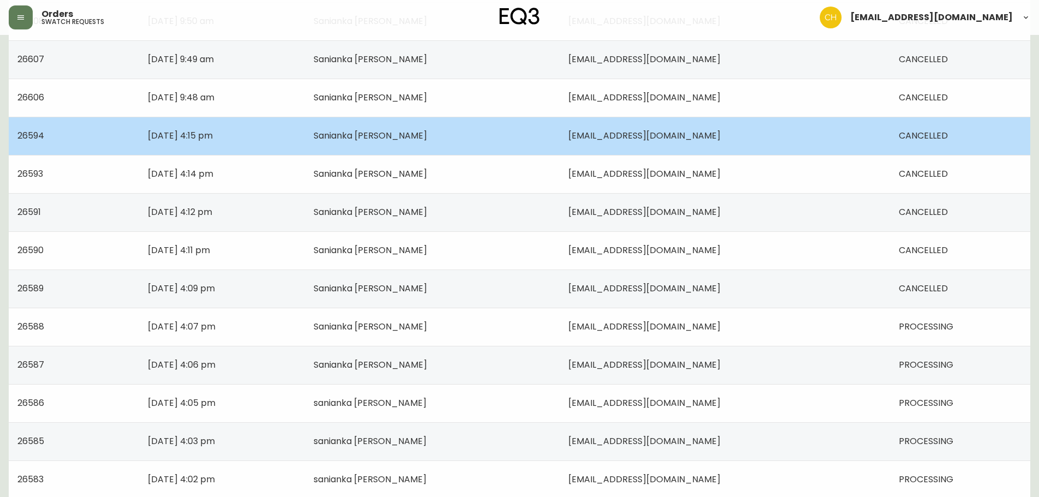
scroll to position [273, 0]
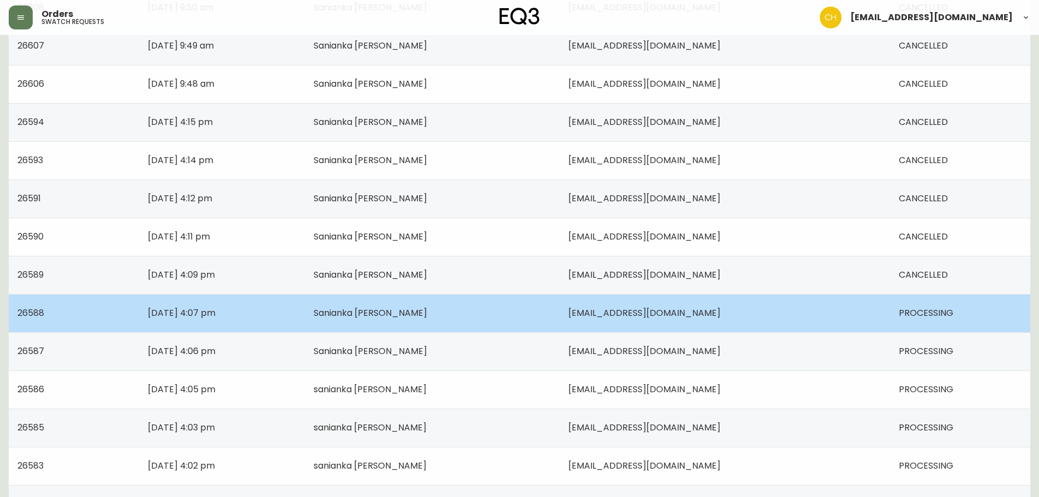
click at [510, 308] on td "Sanianka [PERSON_NAME]" at bounding box center [432, 313] width 255 height 38
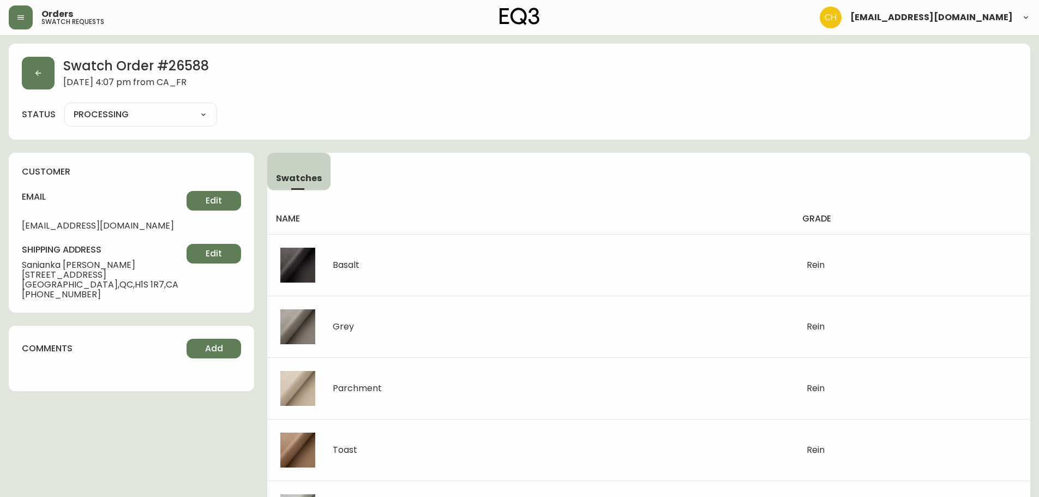
click at [153, 118] on select "PROCESSING SHIPPED CANCELLED" at bounding box center [140, 114] width 153 height 16
click at [64, 106] on select "PROCESSING SHIPPED CANCELLED" at bounding box center [140, 114] width 153 height 16
select select "PROCESSING"
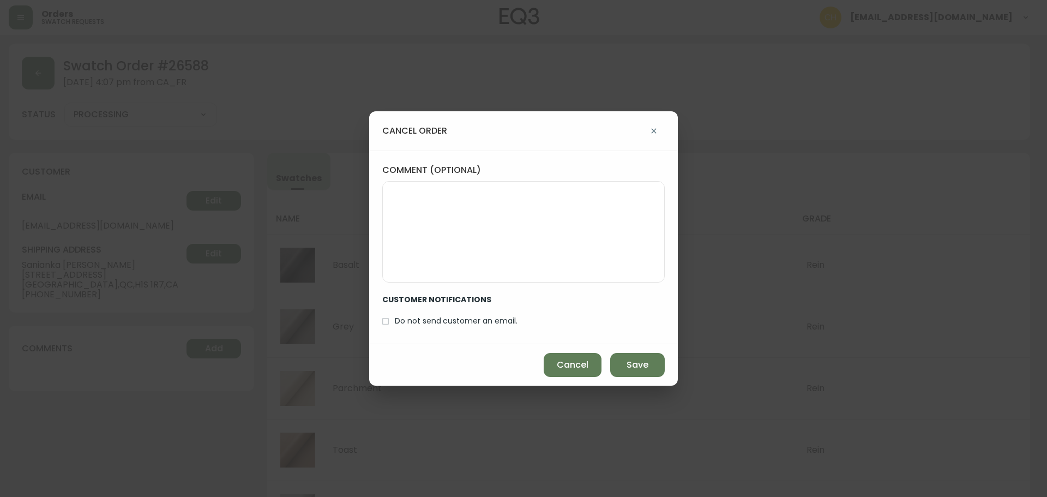
click at [399, 321] on span "Do not send customer an email." at bounding box center [456, 320] width 123 height 11
click at [395, 321] on input "Do not send customer an email." at bounding box center [385, 321] width 19 height 19
click at [632, 366] on span "Save" at bounding box center [637, 365] width 22 height 12
checkbox input "false"
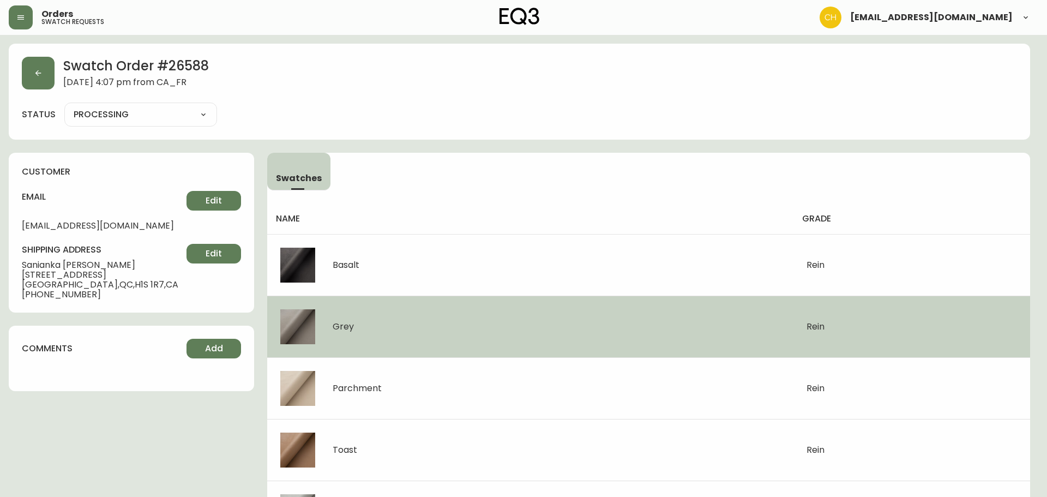
type input "CANCELLED"
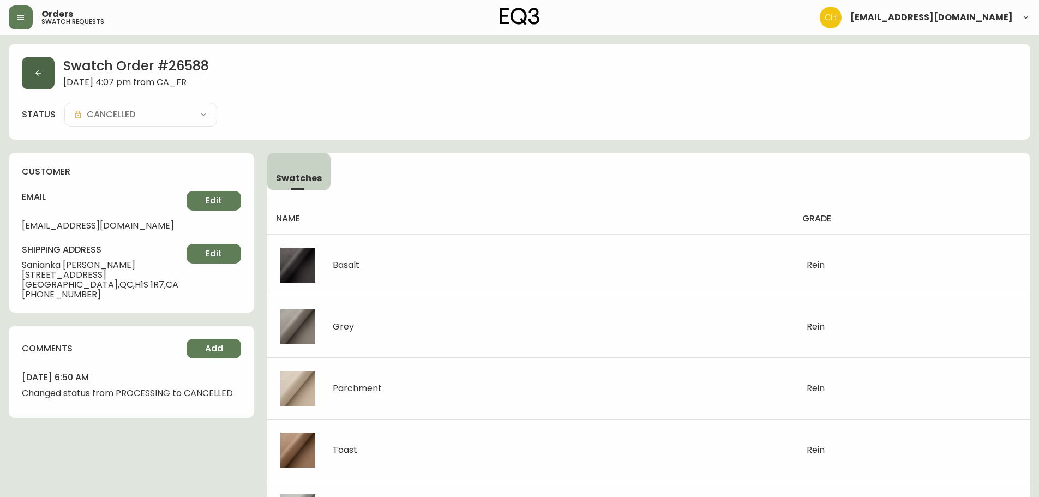
click at [34, 81] on button "button" at bounding box center [38, 73] width 33 height 33
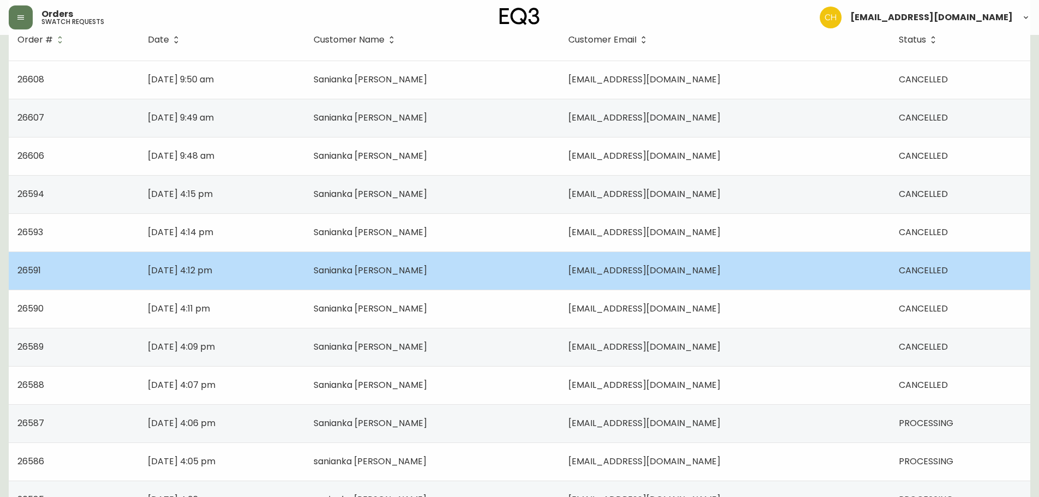
scroll to position [218, 0]
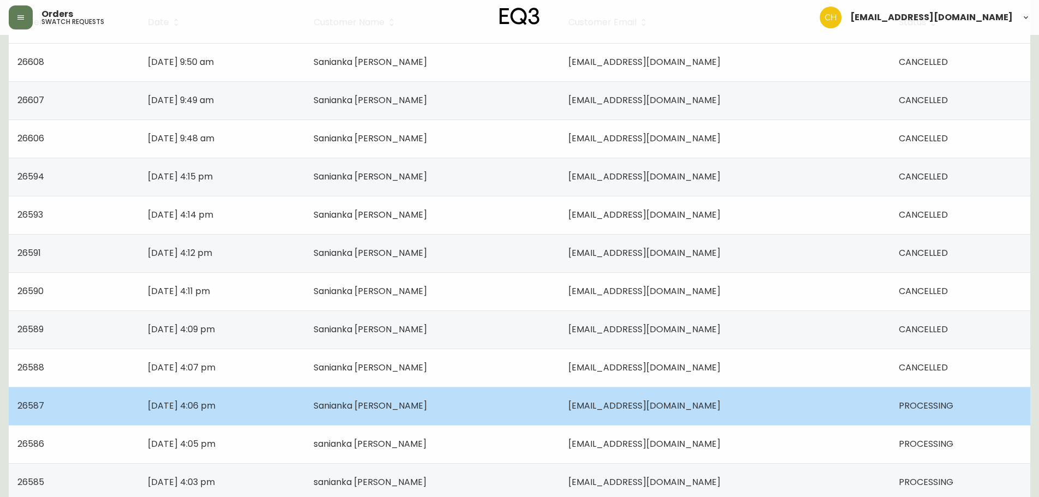
click at [402, 397] on td "Sanianka [PERSON_NAME]" at bounding box center [432, 406] width 255 height 38
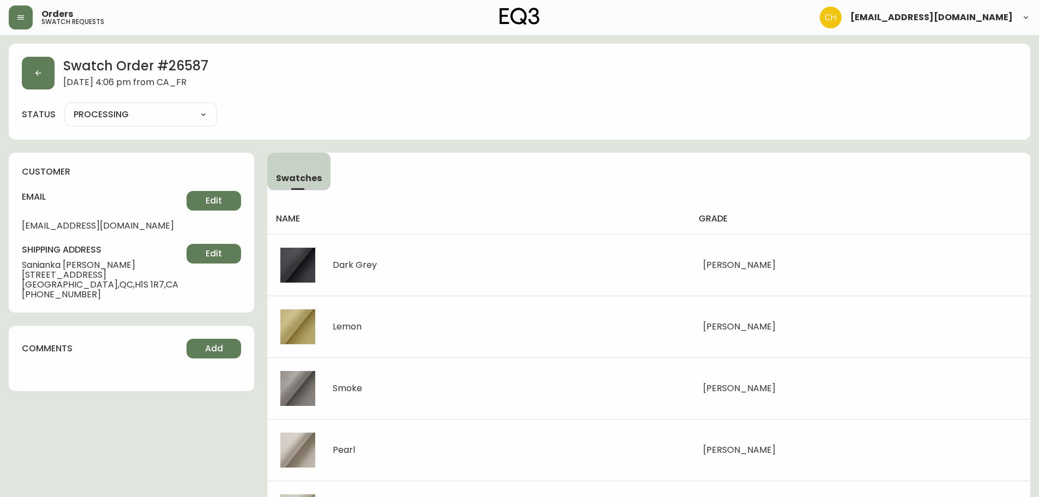
drag, startPoint x: 171, startPoint y: 112, endPoint x: 166, endPoint y: 117, distance: 7.7
click at [171, 112] on select "PROCESSING SHIPPED CANCELLED" at bounding box center [140, 114] width 153 height 16
click at [64, 106] on select "PROCESSING SHIPPED CANCELLED" at bounding box center [140, 114] width 153 height 16
select select "PROCESSING"
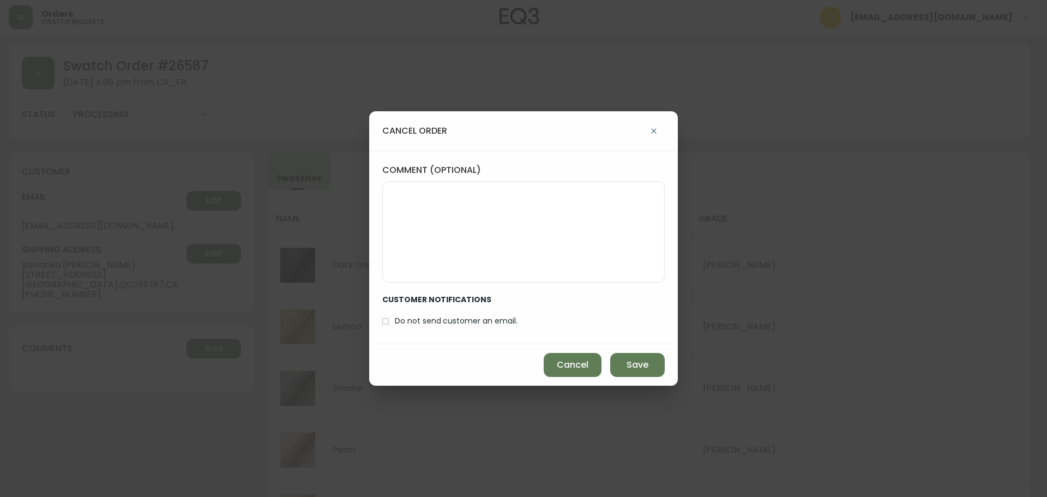
drag, startPoint x: 412, startPoint y: 324, endPoint x: 418, endPoint y: 321, distance: 6.4
click at [418, 325] on span "Do not send customer an email." at bounding box center [456, 320] width 123 height 11
click at [402, 322] on span "Do not send customer an email." at bounding box center [456, 320] width 123 height 11
click at [395, 322] on input "Do not send customer an email." at bounding box center [385, 321] width 19 height 19
click at [639, 369] on span "Save" at bounding box center [637, 365] width 22 height 12
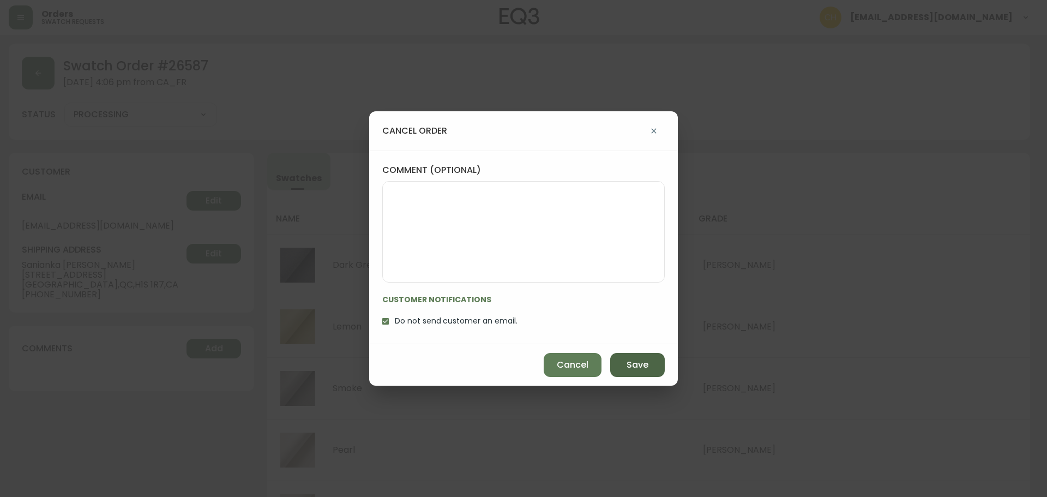
checkbox input "false"
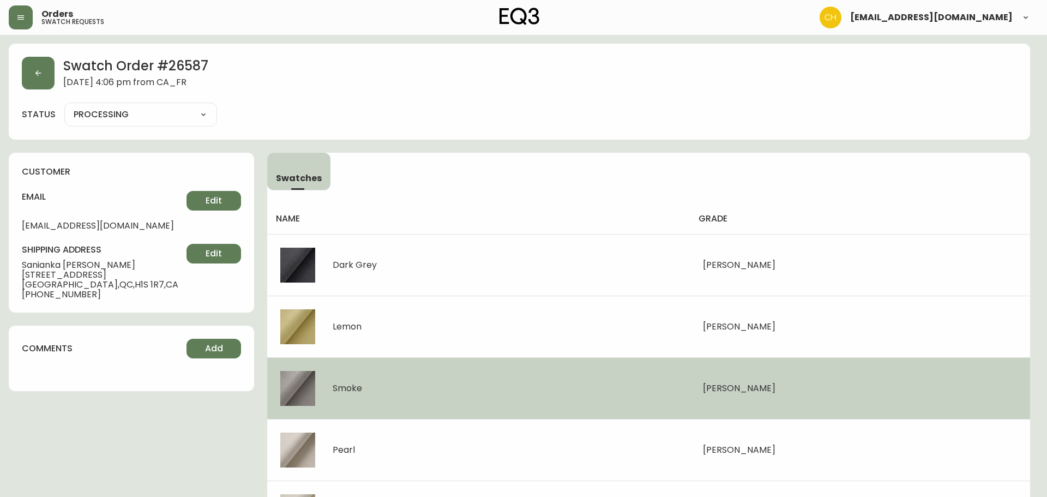
type input "CANCELLED"
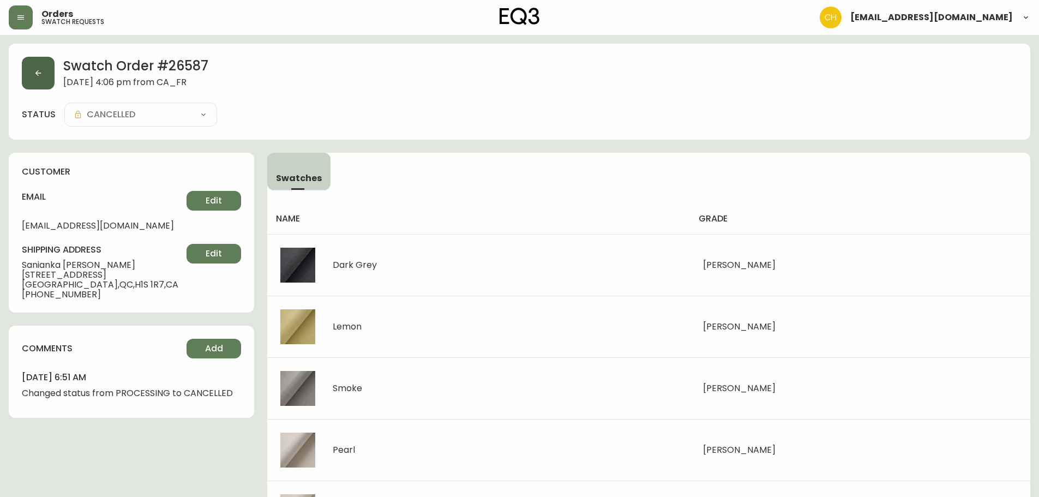
click at [38, 77] on button "button" at bounding box center [38, 73] width 33 height 33
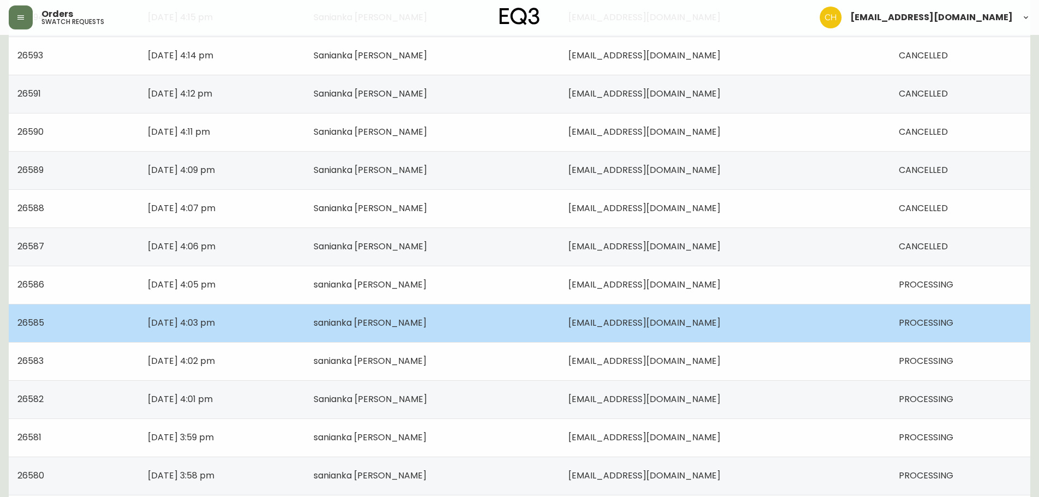
scroll to position [382, 0]
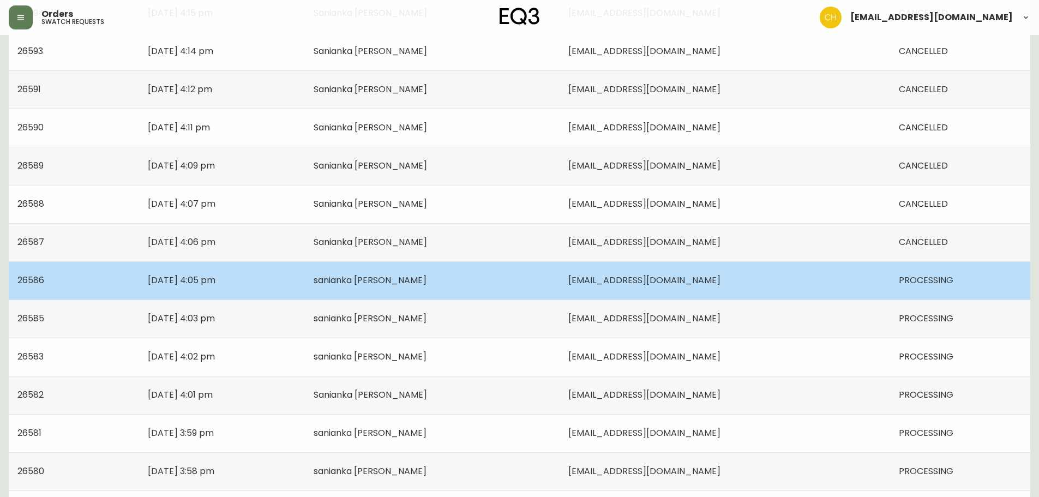
click at [626, 283] on span "[EMAIL_ADDRESS][DOMAIN_NAME]" at bounding box center [644, 280] width 152 height 13
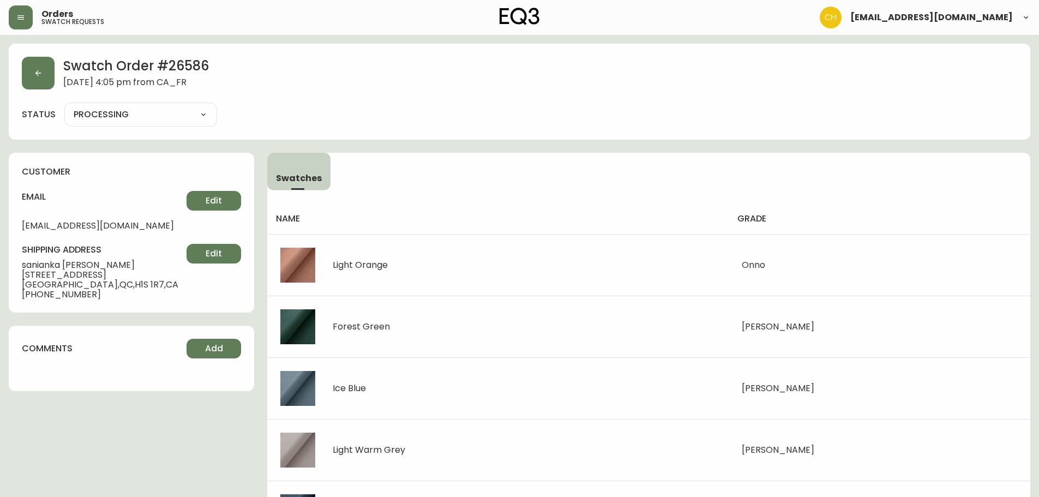
click at [184, 112] on select "PROCESSING SHIPPED CANCELLED" at bounding box center [140, 114] width 153 height 16
click at [64, 106] on select "PROCESSING SHIPPED CANCELLED" at bounding box center [140, 114] width 153 height 16
select select "PROCESSING"
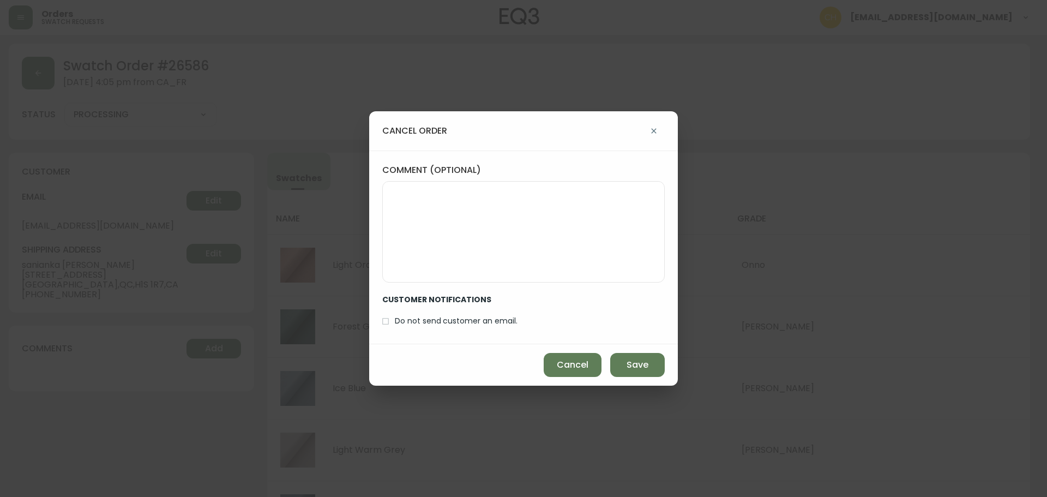
click at [387, 321] on input "Do not send customer an email." at bounding box center [385, 321] width 19 height 19
click at [648, 370] on span "Save" at bounding box center [637, 365] width 22 height 12
checkbox input "false"
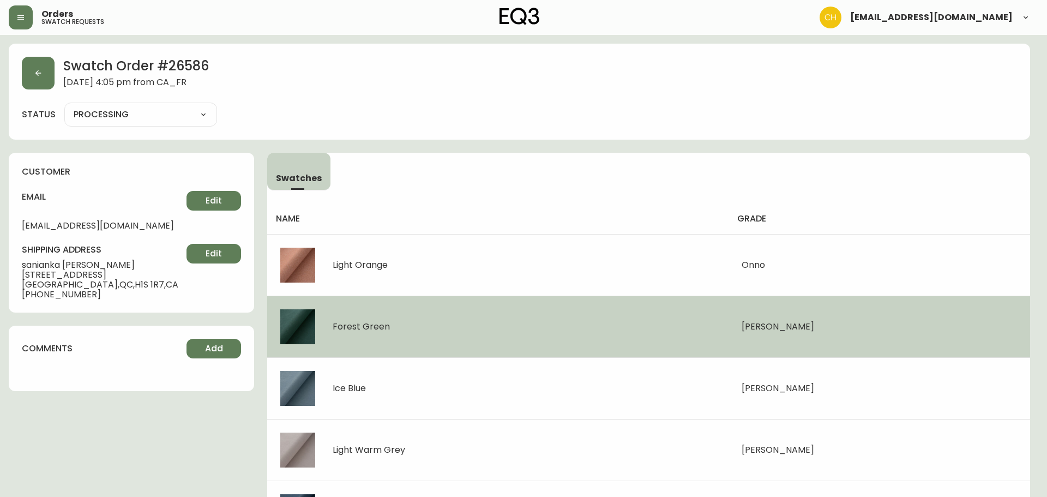
type input "CANCELLED"
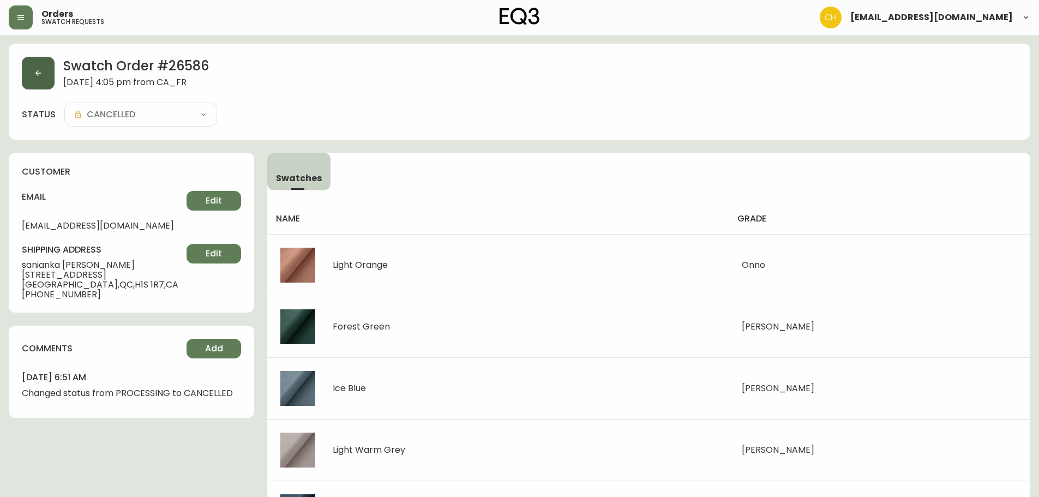
click at [45, 73] on button "button" at bounding box center [38, 73] width 33 height 33
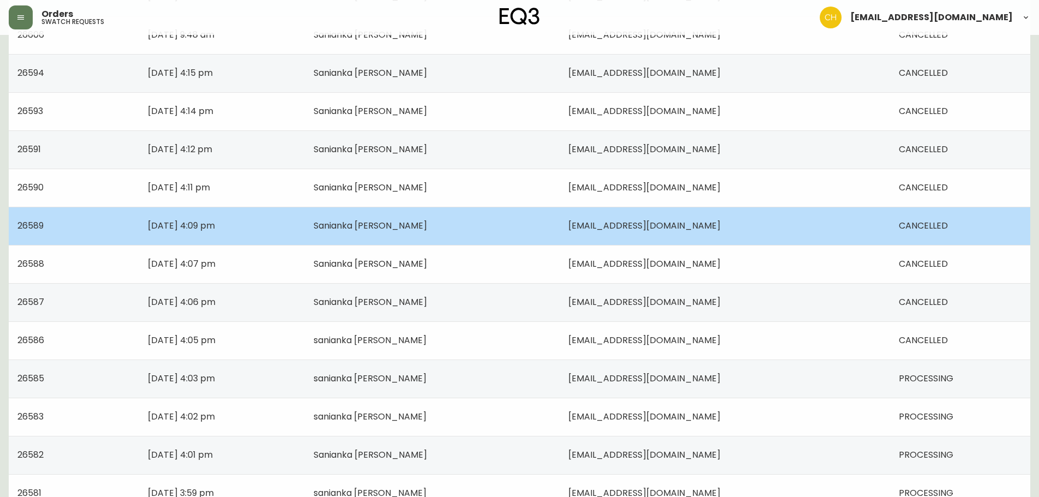
scroll to position [382, 0]
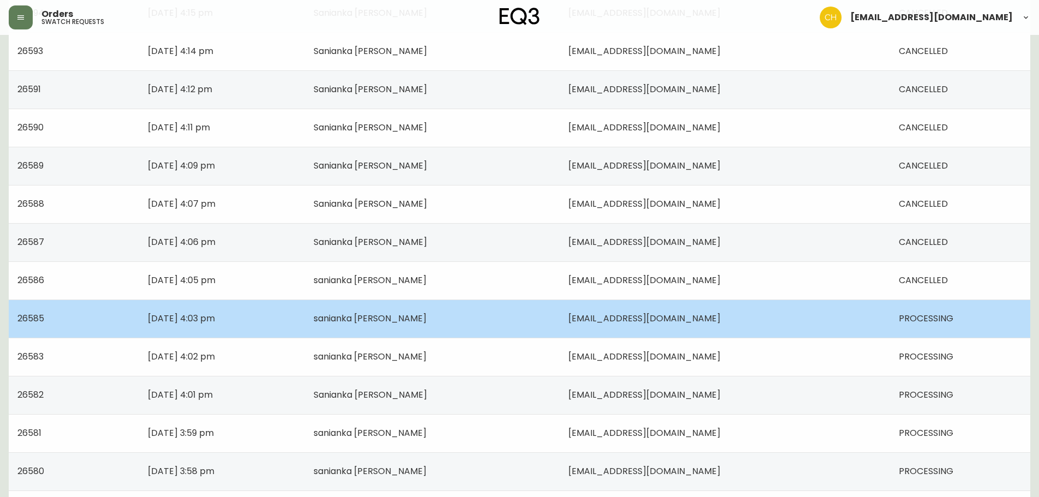
click at [559, 316] on td "sanianka [PERSON_NAME]" at bounding box center [432, 318] width 255 height 38
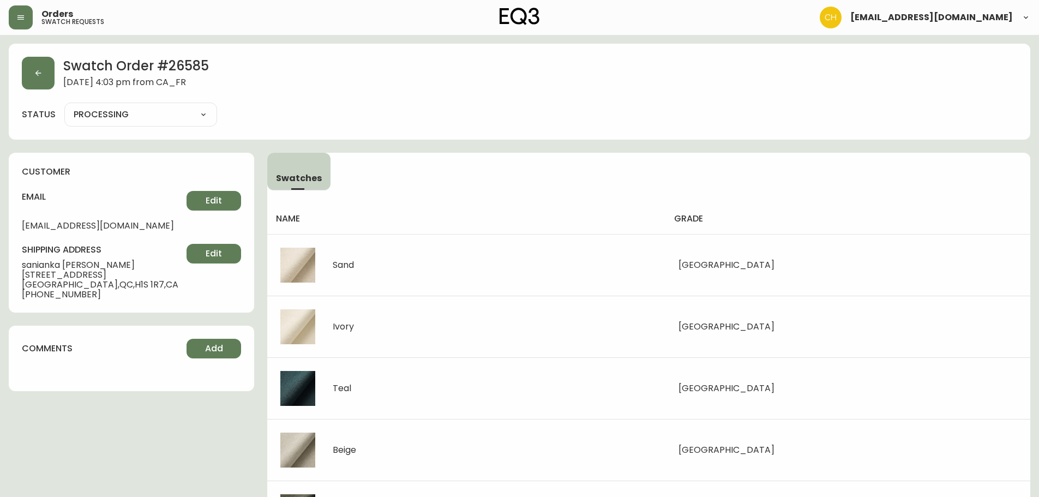
click at [169, 120] on select "PROCESSING SHIPPED CANCELLED" at bounding box center [140, 114] width 153 height 16
click at [64, 106] on select "PROCESSING SHIPPED CANCELLED" at bounding box center [140, 114] width 153 height 16
select select "PROCESSING"
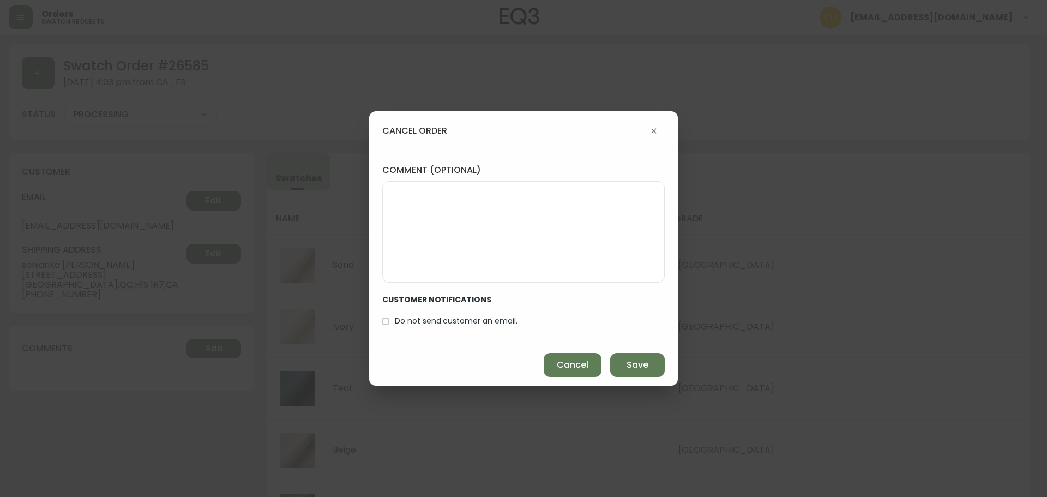
click at [388, 325] on input "Do not send customer an email." at bounding box center [385, 321] width 19 height 19
click at [638, 373] on button "Save" at bounding box center [637, 365] width 55 height 24
checkbox input "false"
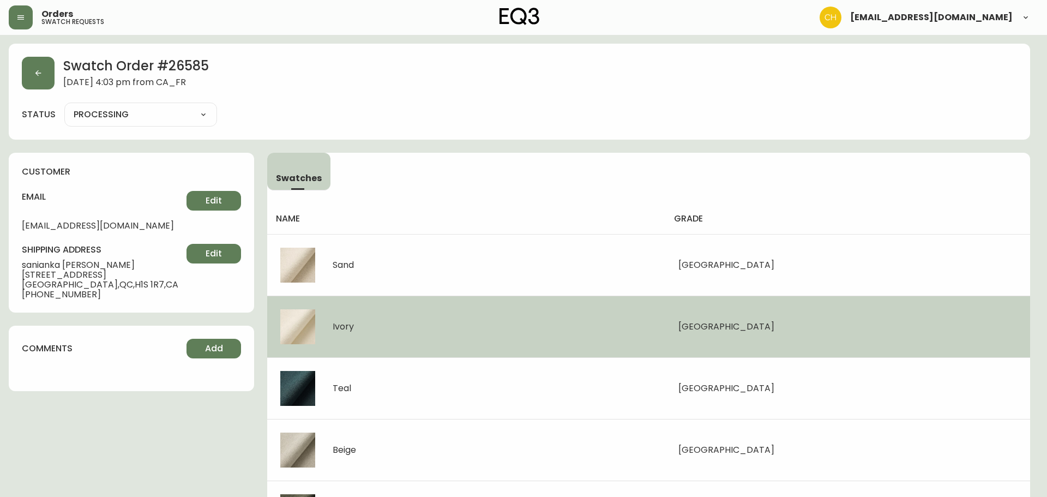
type input "CANCELLED"
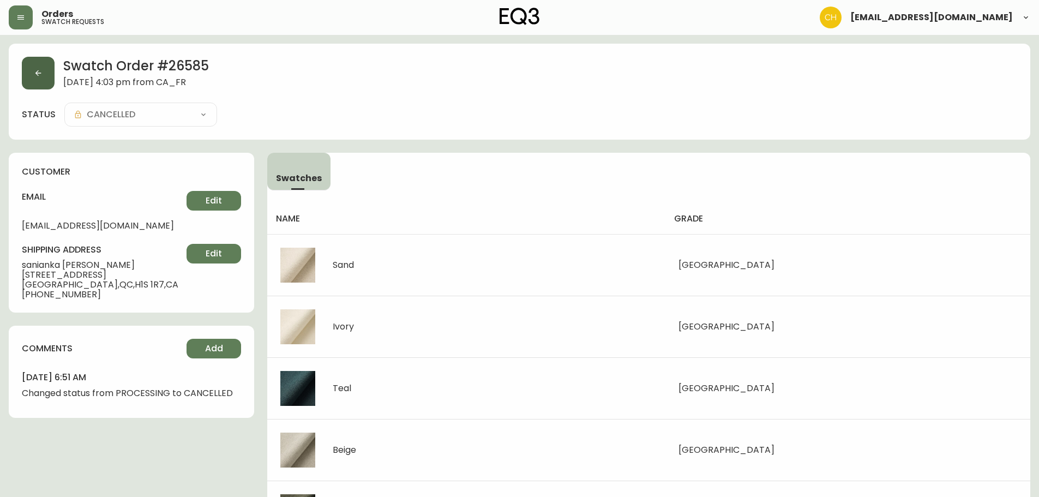
click at [48, 77] on button "button" at bounding box center [38, 73] width 33 height 33
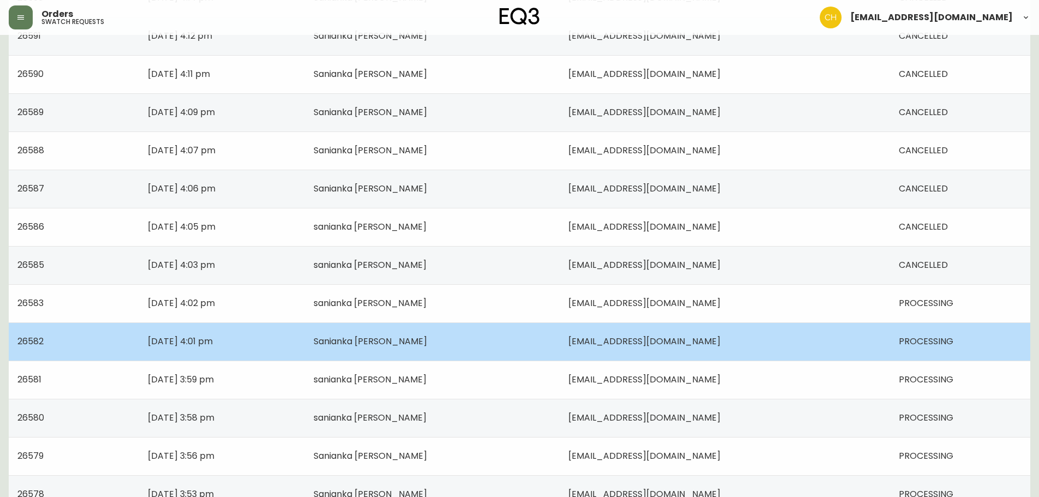
scroll to position [436, 0]
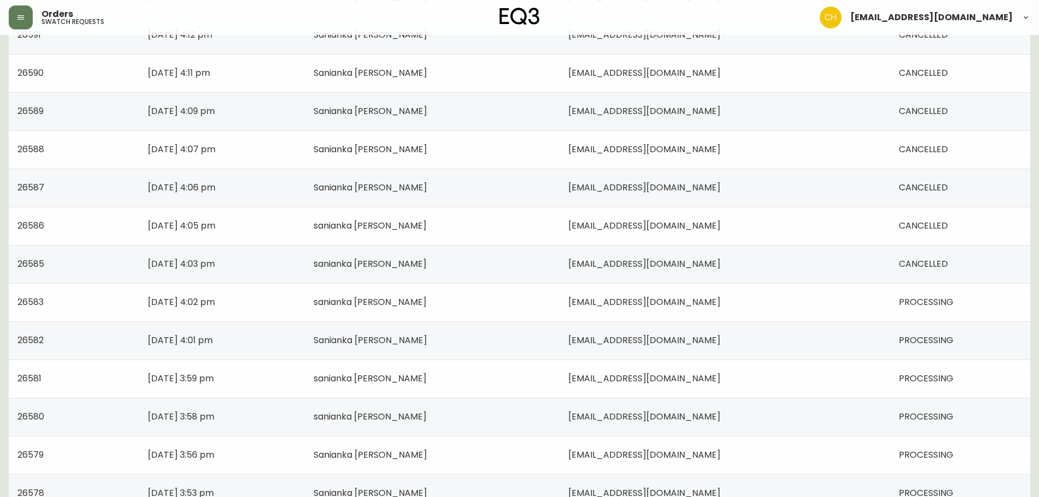
click at [628, 304] on span "[EMAIL_ADDRESS][DOMAIN_NAME]" at bounding box center [644, 301] width 152 height 13
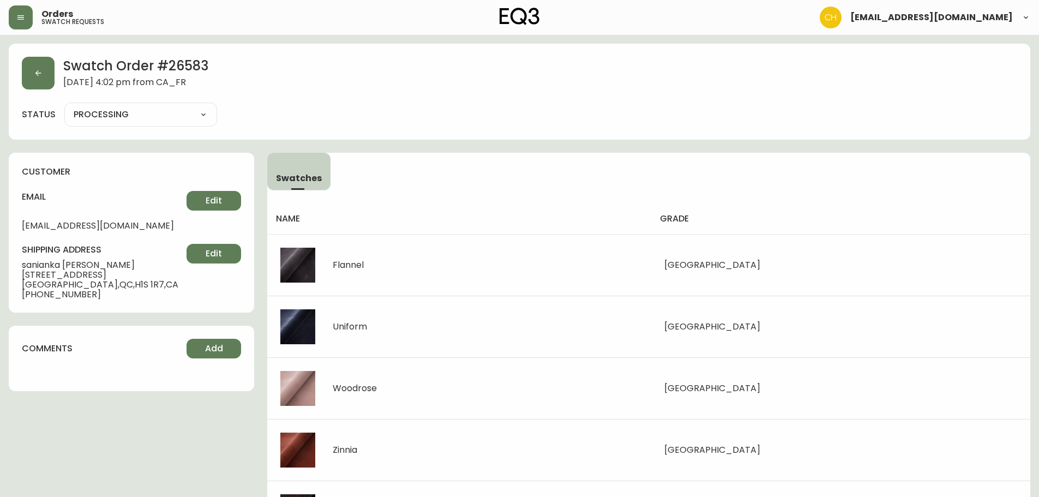
click at [101, 113] on select "PROCESSING SHIPPED CANCELLED" at bounding box center [140, 114] width 153 height 16
click at [64, 106] on select "PROCESSING SHIPPED CANCELLED" at bounding box center [140, 114] width 153 height 16
select select "PROCESSING"
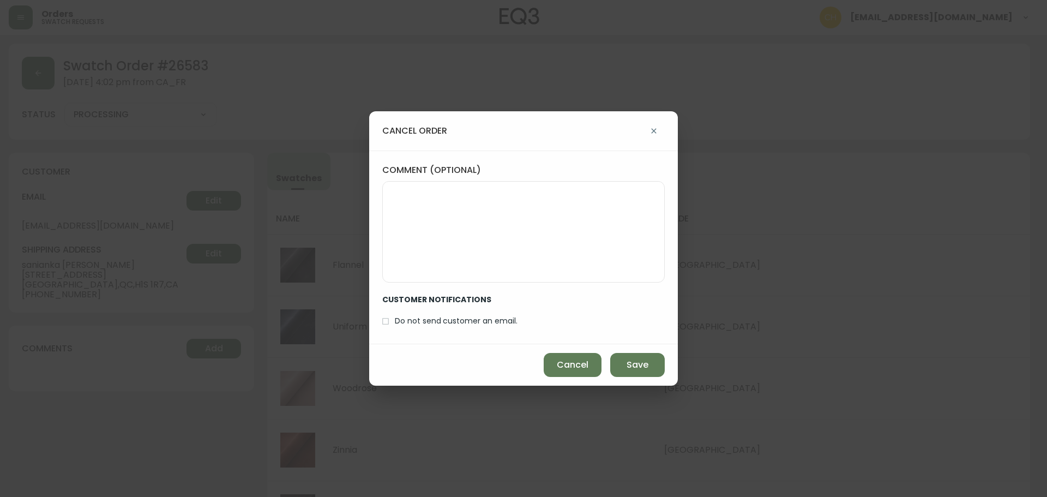
click at [394, 324] on input "Do not send customer an email." at bounding box center [385, 321] width 19 height 19
click at [631, 365] on span "Save" at bounding box center [637, 365] width 22 height 12
checkbox input "false"
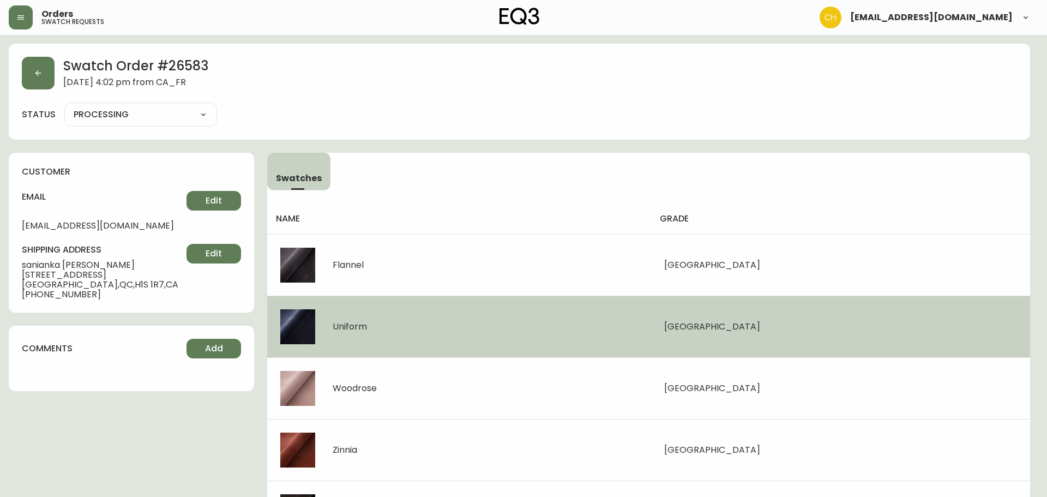
type input "CANCELLED"
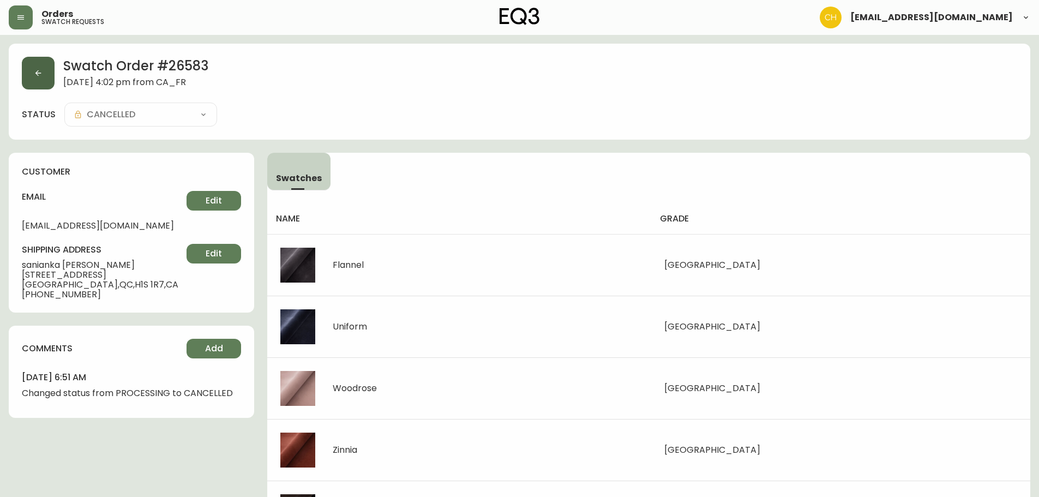
click at [35, 76] on icon "button" at bounding box center [38, 73] width 9 height 9
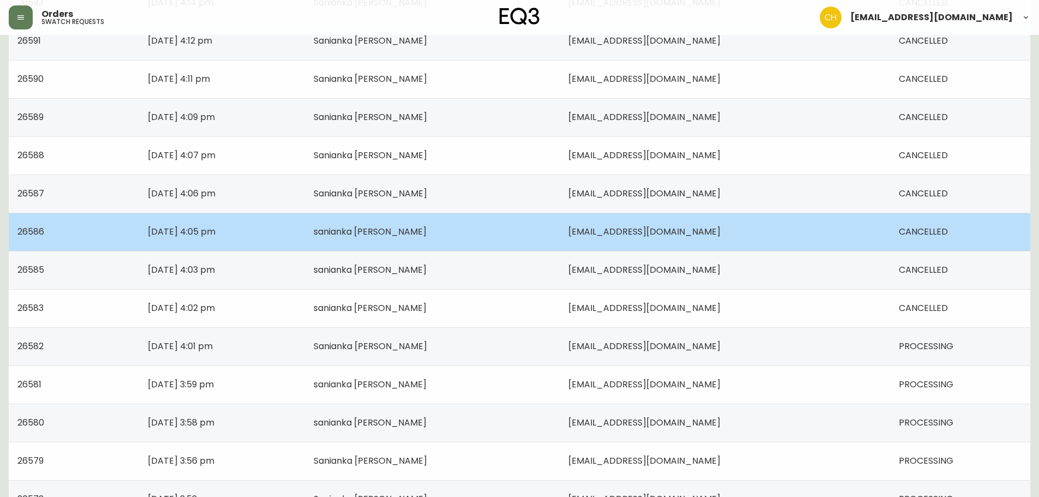
scroll to position [436, 0]
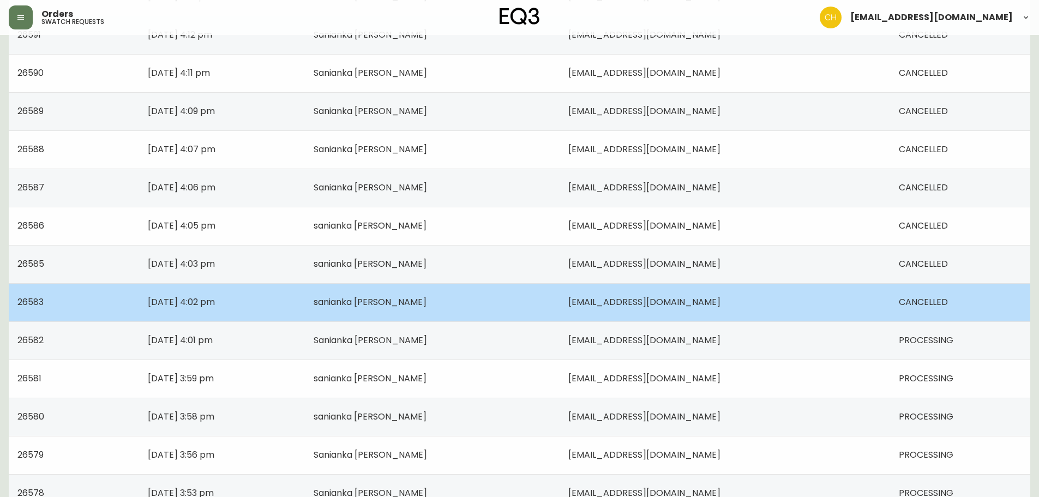
drag, startPoint x: 575, startPoint y: 349, endPoint x: 487, endPoint y: 315, distance: 93.7
click at [570, 348] on tr "26582 [DATE] 4:01 pm Sanianka [PERSON_NAME] [EMAIL_ADDRESS][DOMAIN_NAME] PROCES…" at bounding box center [519, 340] width 1021 height 38
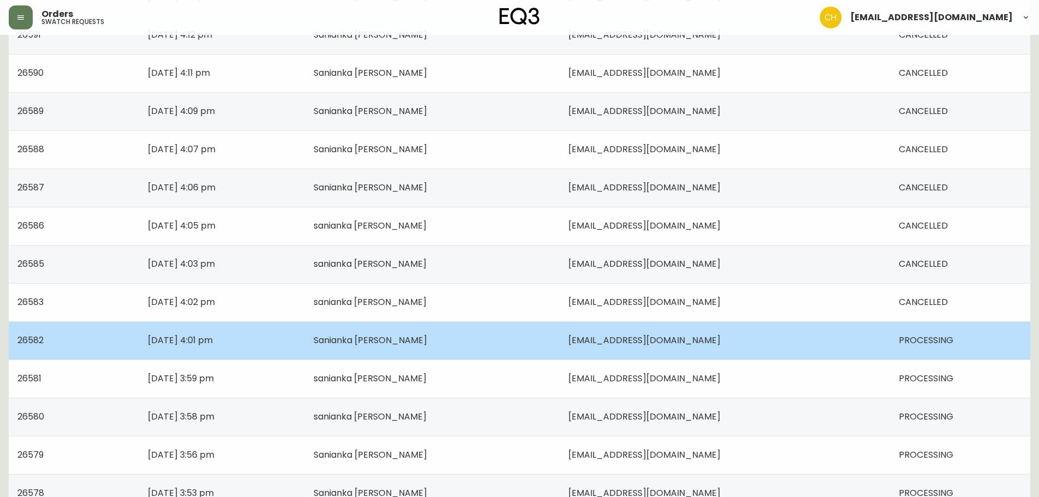
click at [606, 343] on span "[EMAIL_ADDRESS][DOMAIN_NAME]" at bounding box center [644, 340] width 152 height 13
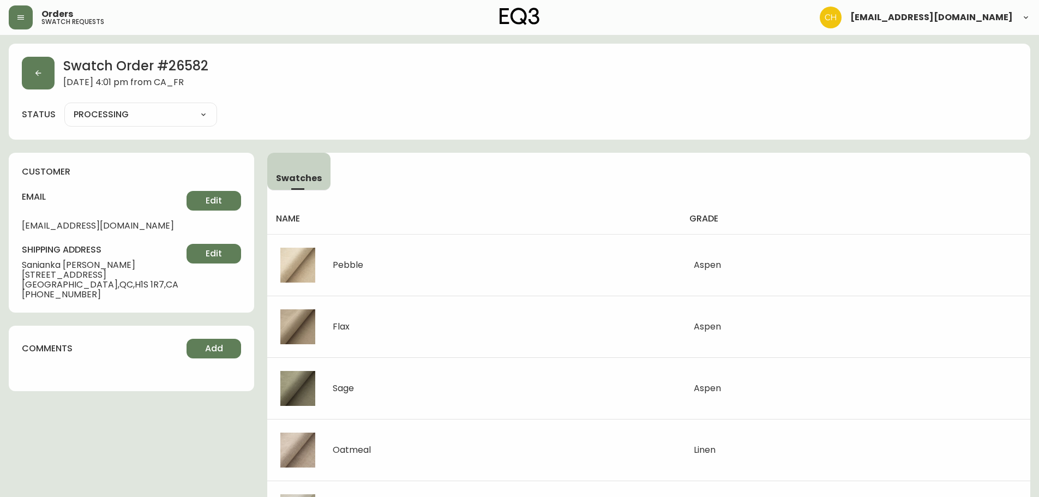
click at [129, 117] on select "PROCESSING SHIPPED CANCELLED" at bounding box center [140, 114] width 153 height 16
click at [64, 106] on select "PROCESSING SHIPPED CANCELLED" at bounding box center [140, 114] width 153 height 16
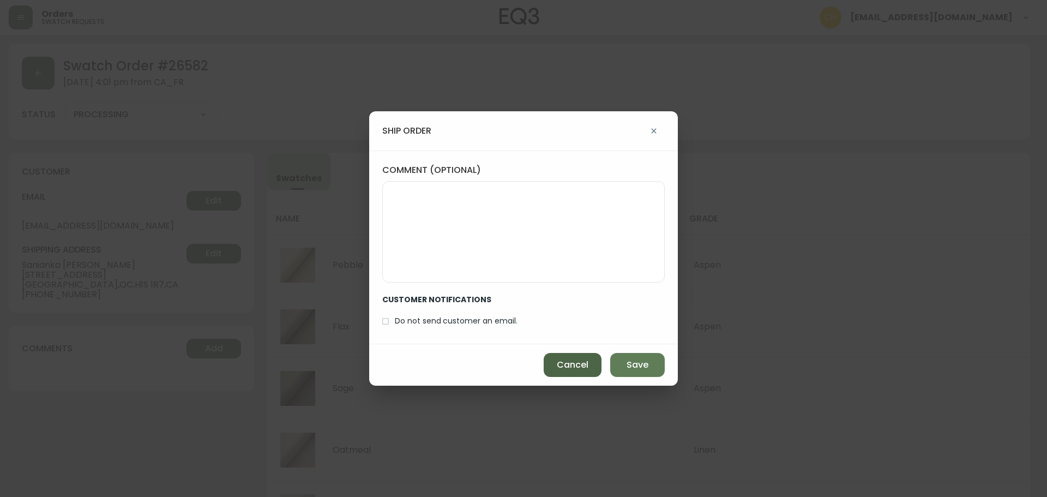
click at [561, 369] on span "Cancel" at bounding box center [573, 365] width 32 height 12
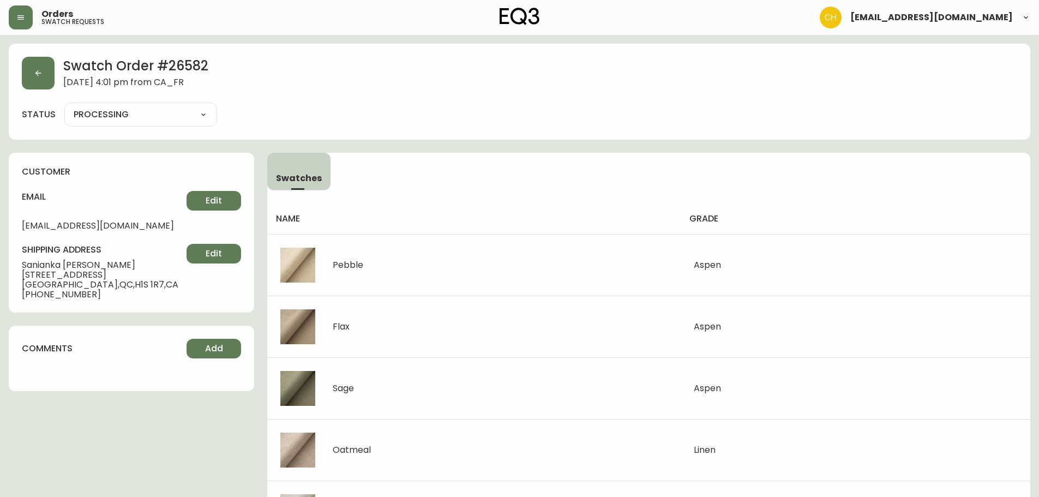
click at [84, 118] on select "PROCESSING SHIPPED CANCELLED" at bounding box center [140, 114] width 153 height 16
click at [64, 106] on select "PROCESSING SHIPPED CANCELLED" at bounding box center [140, 114] width 153 height 16
select select "PROCESSING"
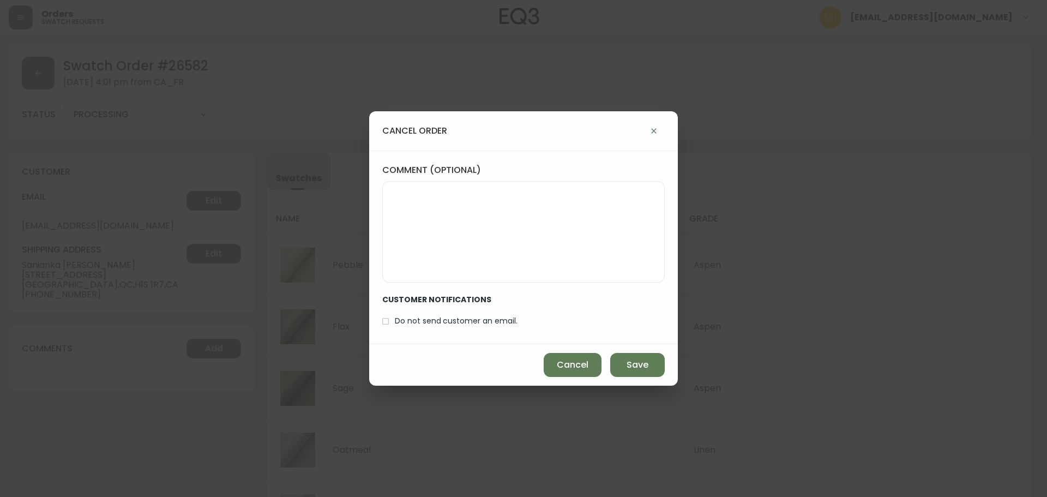
click at [436, 313] on label "Do not send customer an email." at bounding box center [446, 321] width 141 height 19
click at [395, 313] on input "Do not send customer an email." at bounding box center [385, 321] width 19 height 19
click at [643, 368] on span "Save" at bounding box center [637, 365] width 22 height 12
checkbox input "false"
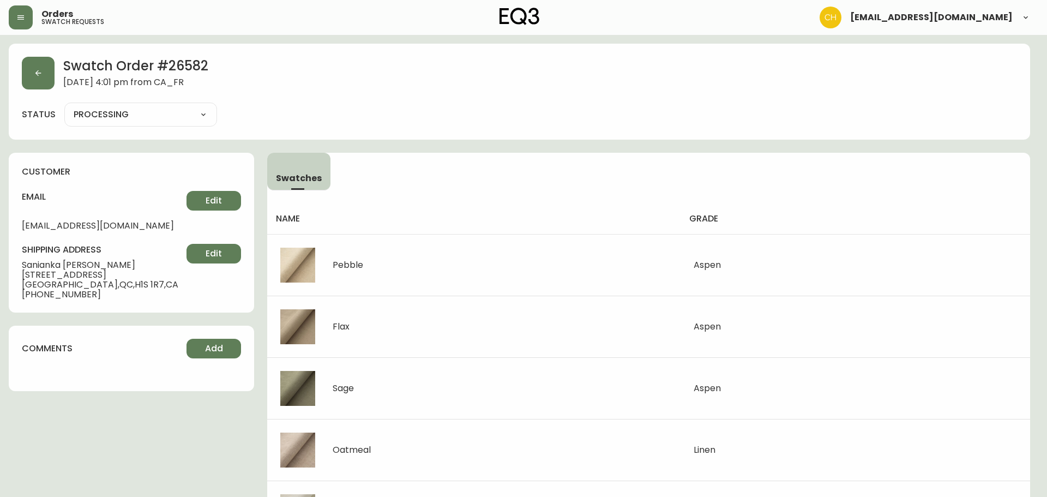
type input "CANCELLED"
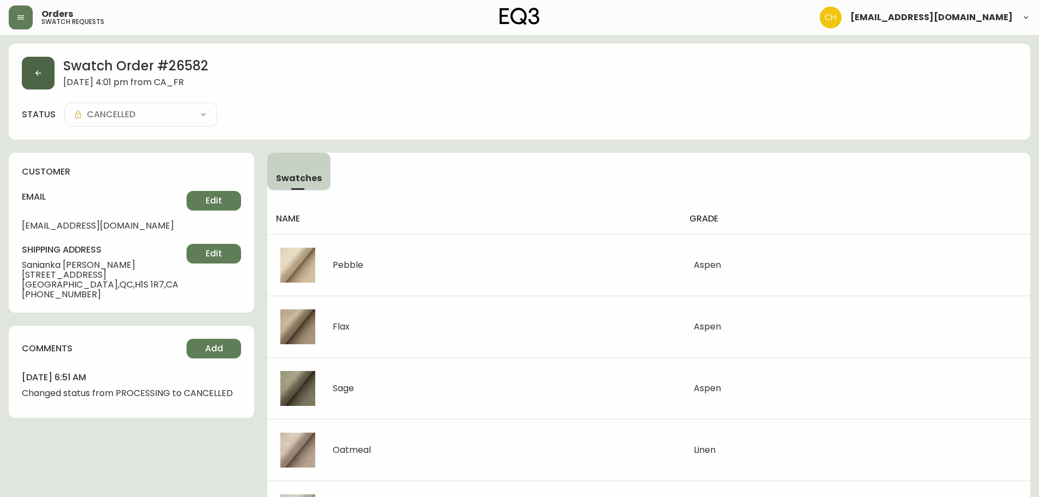
click at [43, 77] on button "button" at bounding box center [38, 73] width 33 height 33
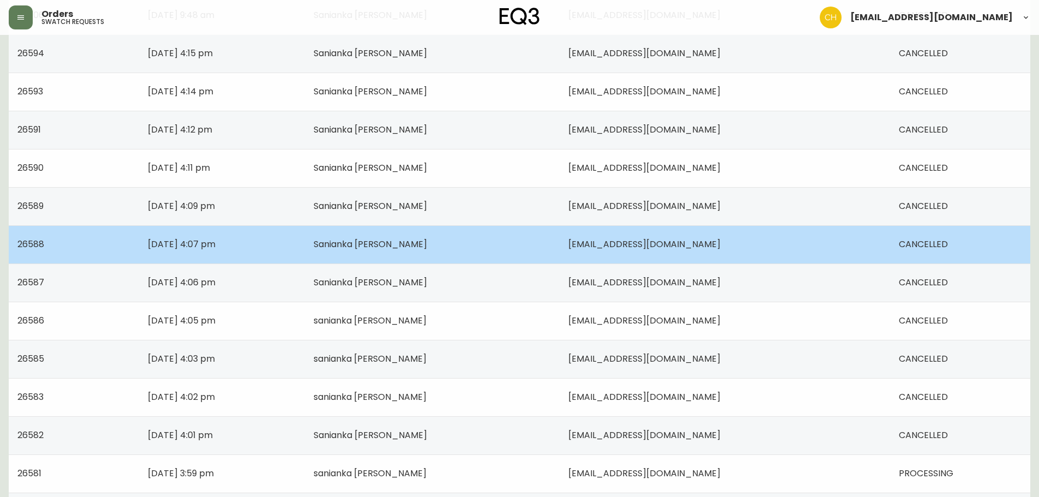
scroll to position [476, 0]
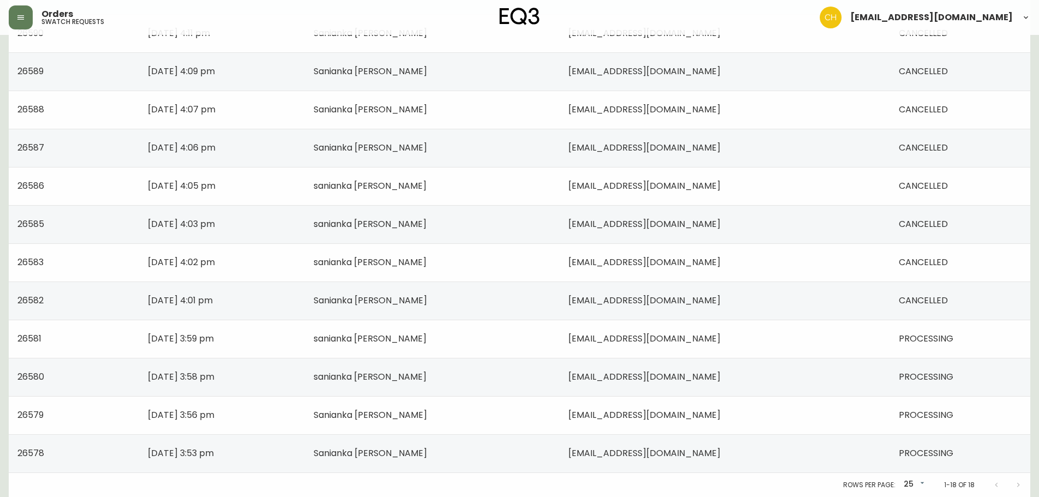
click at [515, 337] on td "sanianka [PERSON_NAME]" at bounding box center [432, 338] width 255 height 38
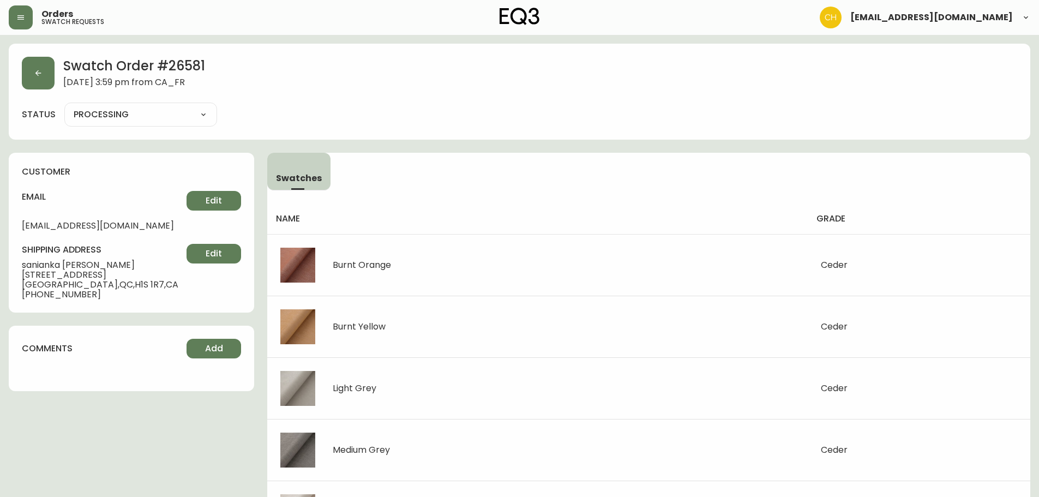
click at [138, 106] on div "PROCESSING SHIPPED CANCELLED" at bounding box center [140, 114] width 153 height 24
click at [137, 109] on select "PROCESSING SHIPPED CANCELLED" at bounding box center [140, 114] width 153 height 16
click at [64, 106] on select "PROCESSING SHIPPED CANCELLED" at bounding box center [140, 114] width 153 height 16
select select "PROCESSING"
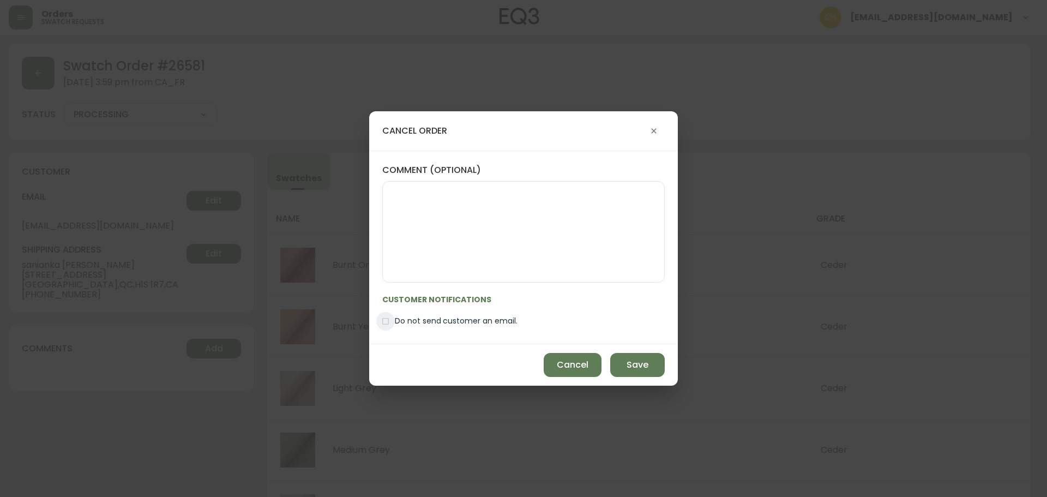
click at [394, 324] on input "Do not send customer an email." at bounding box center [385, 321] width 19 height 19
click at [631, 365] on span "Save" at bounding box center [637, 365] width 22 height 12
checkbox input "false"
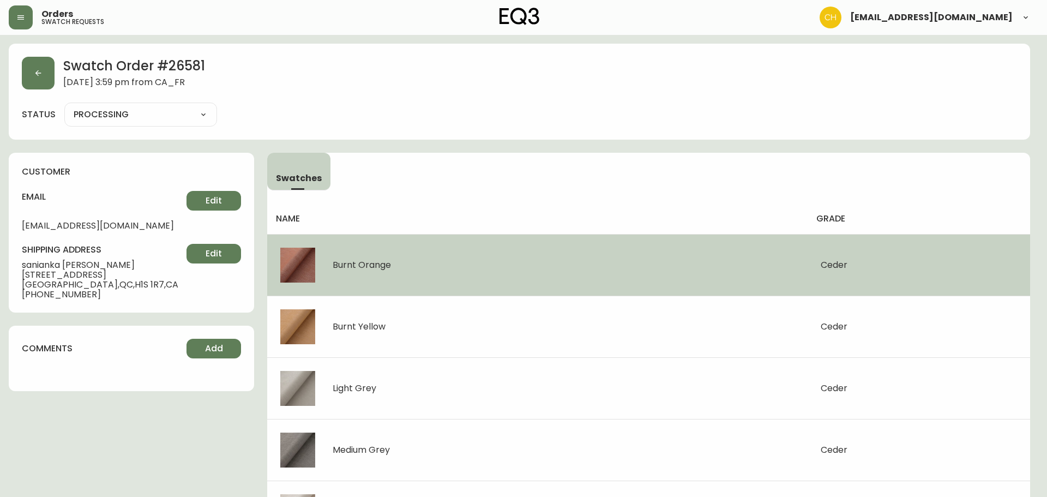
type input "CANCELLED"
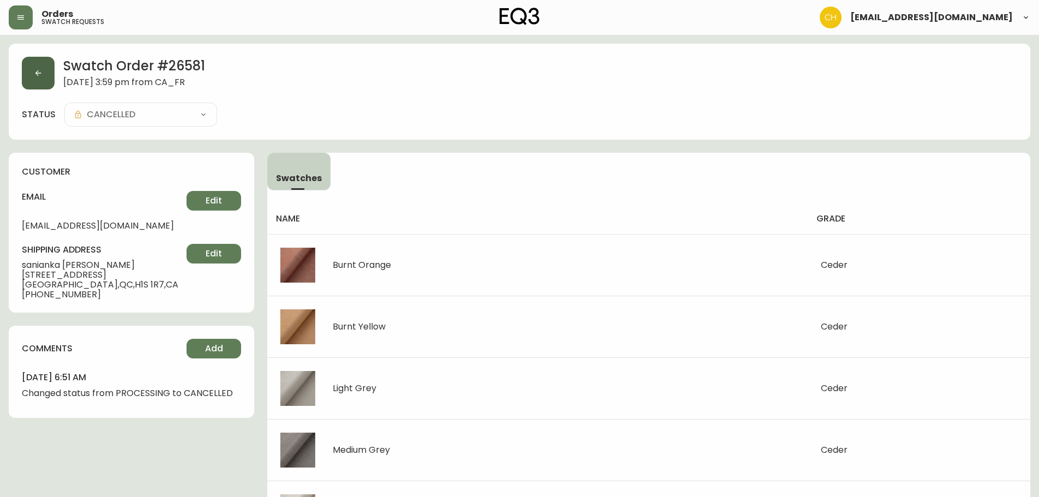
click at [40, 70] on icon "button" at bounding box center [38, 73] width 9 height 9
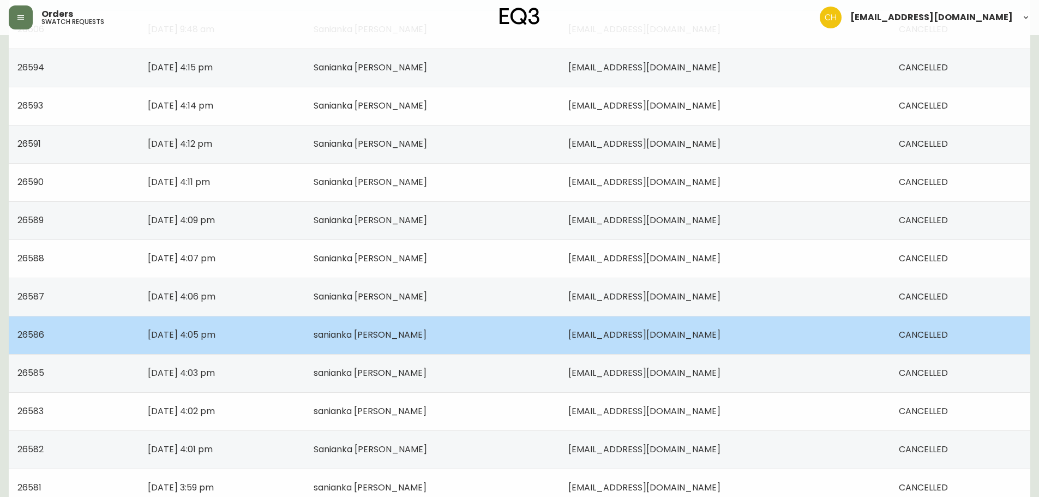
scroll to position [476, 0]
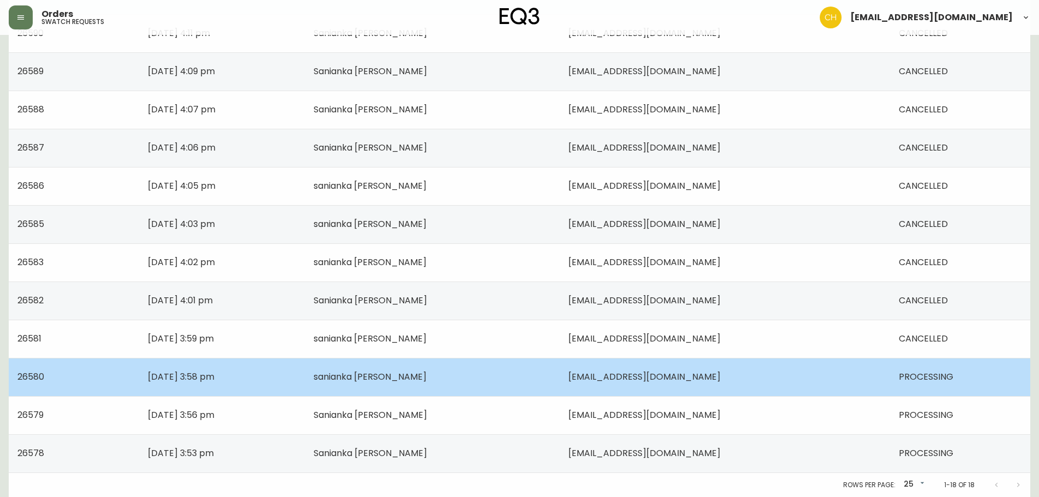
click at [571, 376] on td "[EMAIL_ADDRESS][DOMAIN_NAME]" at bounding box center [724, 377] width 330 height 38
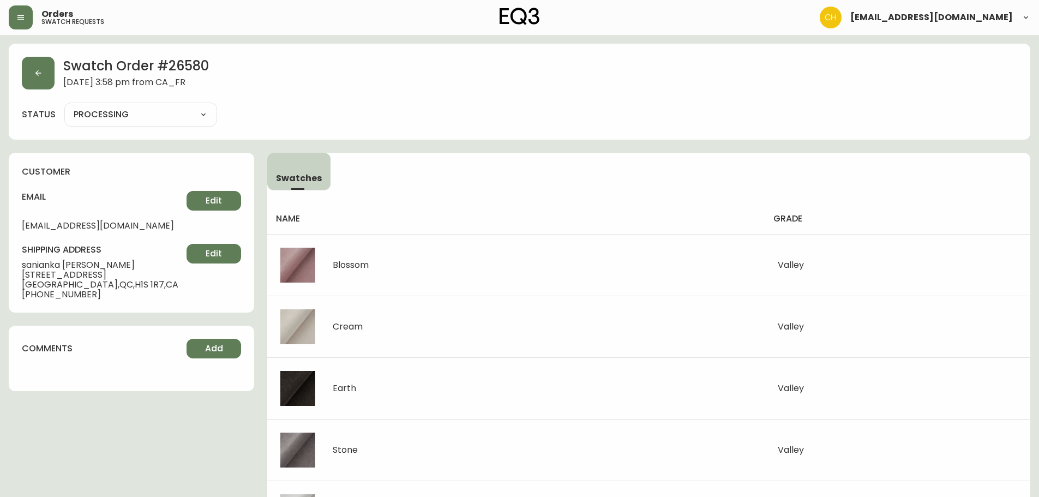
click at [146, 122] on select "PROCESSING SHIPPED CANCELLED" at bounding box center [140, 114] width 153 height 16
click at [64, 106] on select "PROCESSING SHIPPED CANCELLED" at bounding box center [140, 114] width 153 height 16
select select "PROCESSING"
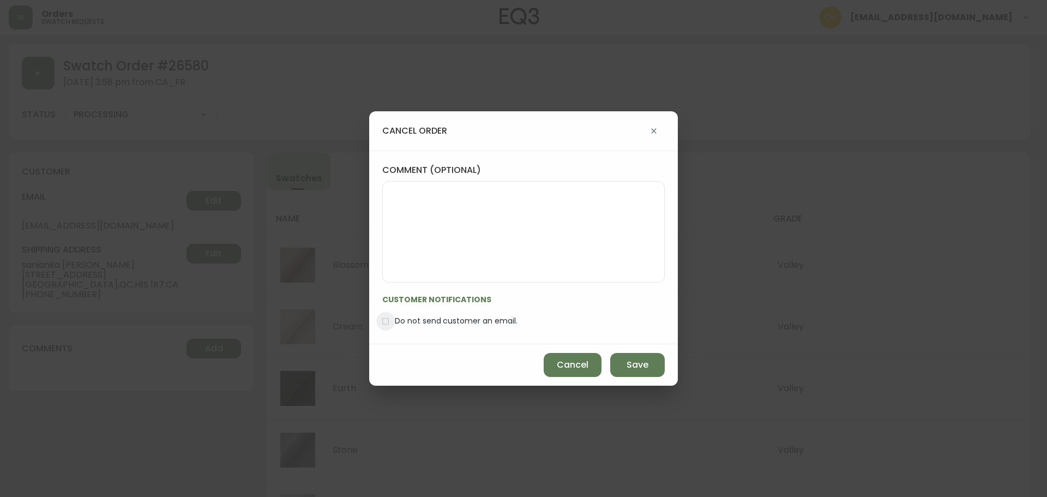
click at [394, 319] on input "Do not send customer an email." at bounding box center [385, 321] width 19 height 19
click at [639, 371] on button "Save" at bounding box center [637, 365] width 55 height 24
checkbox input "false"
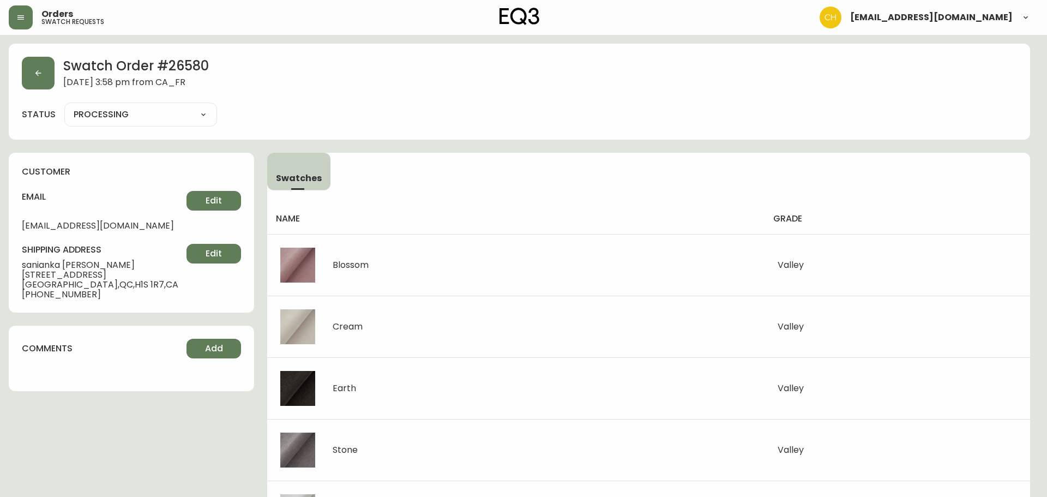
type input "CANCELLED"
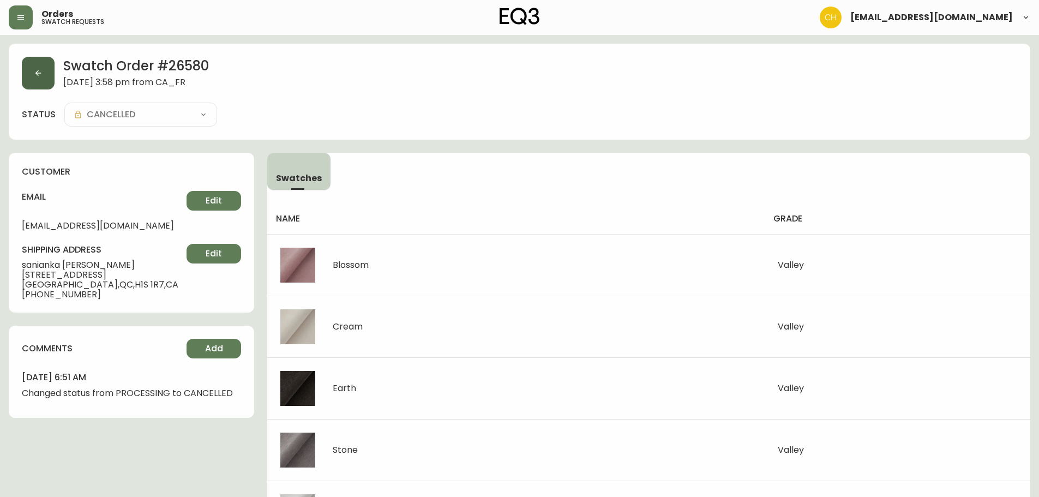
click at [39, 85] on button "button" at bounding box center [38, 73] width 33 height 33
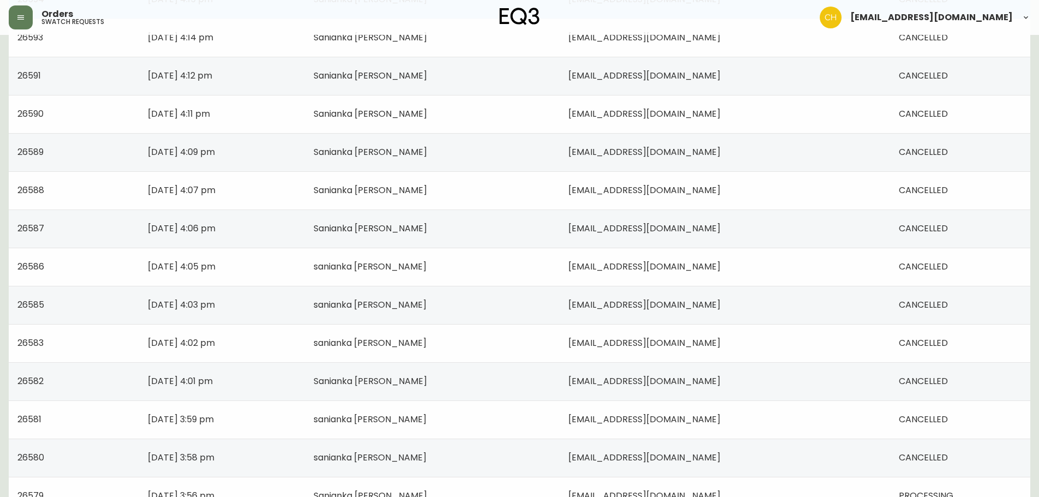
scroll to position [476, 0]
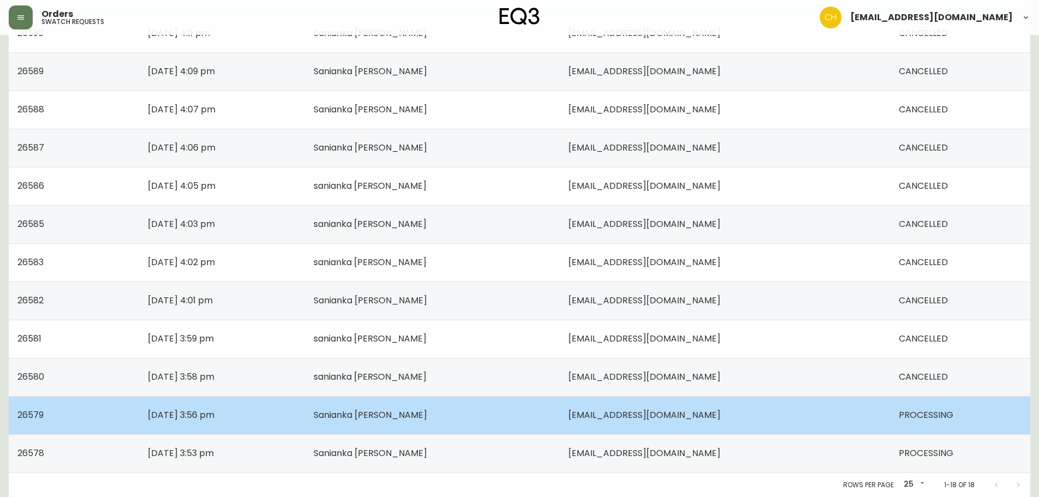
click at [589, 411] on span "[EMAIL_ADDRESS][DOMAIN_NAME]" at bounding box center [644, 414] width 152 height 13
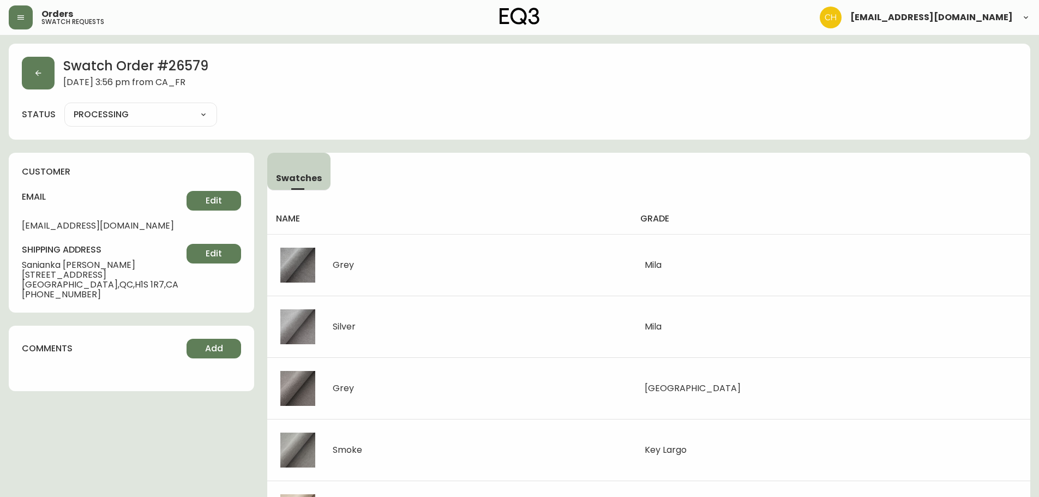
click at [140, 104] on div "PROCESSING SHIPPED CANCELLED" at bounding box center [140, 114] width 153 height 24
click at [130, 112] on select "PROCESSING SHIPPED CANCELLED" at bounding box center [140, 114] width 153 height 16
click at [64, 106] on select "PROCESSING SHIPPED CANCELLED" at bounding box center [140, 114] width 153 height 16
select select "PROCESSING"
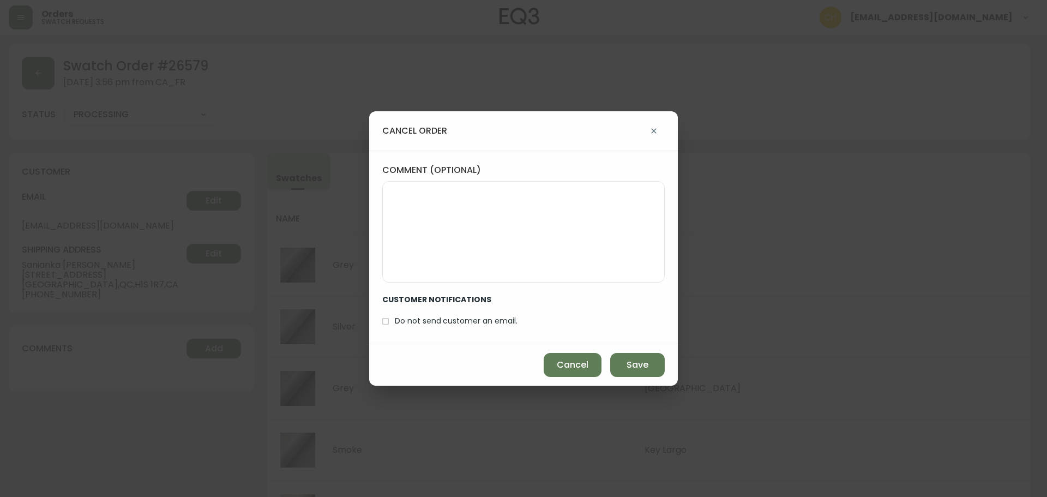
click at [424, 318] on span "Do not send customer an email." at bounding box center [456, 320] width 123 height 11
click at [395, 318] on input "Do not send customer an email." at bounding box center [385, 321] width 19 height 19
click at [632, 361] on span "Save" at bounding box center [637, 365] width 22 height 12
checkbox input "false"
type input "CANCELLED"
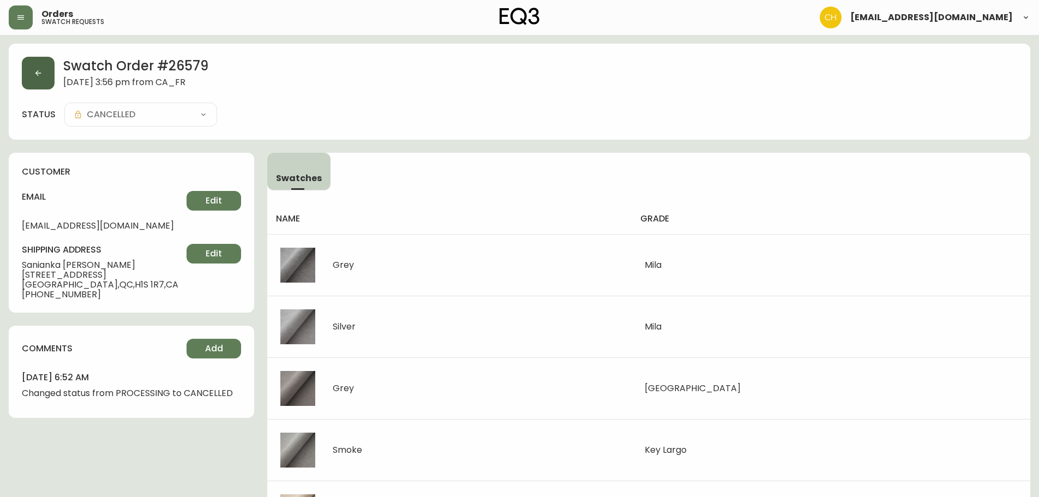
click at [41, 78] on button "button" at bounding box center [38, 73] width 33 height 33
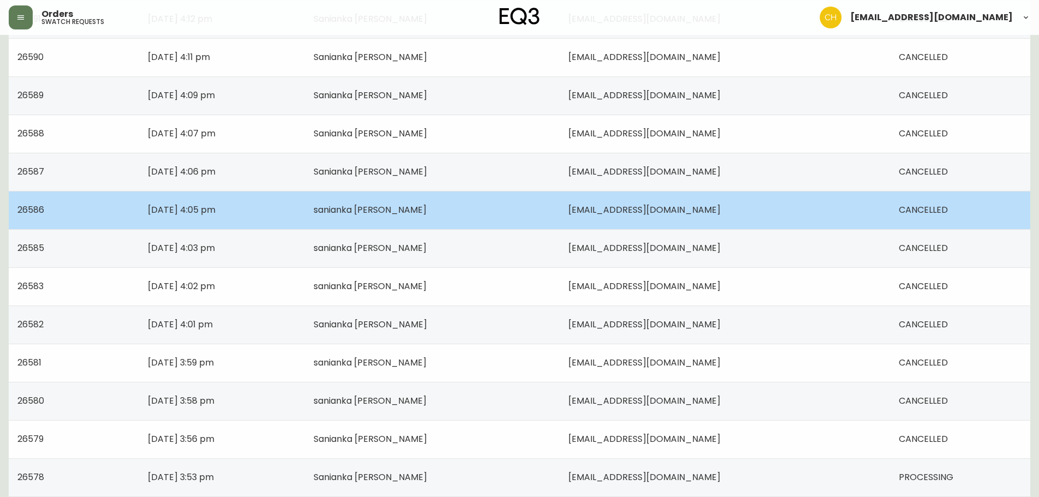
scroll to position [476, 0]
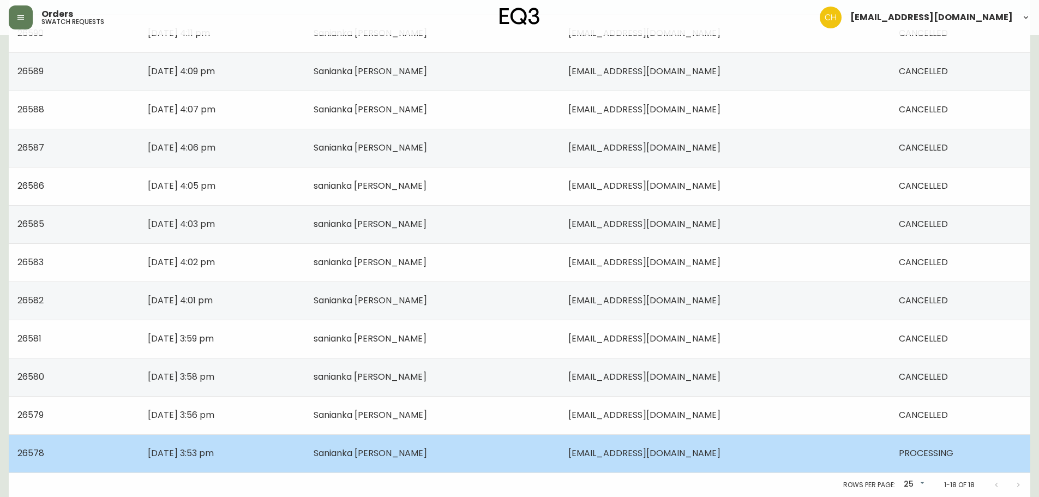
click at [506, 452] on td "Sanianka [PERSON_NAME]" at bounding box center [432, 453] width 255 height 38
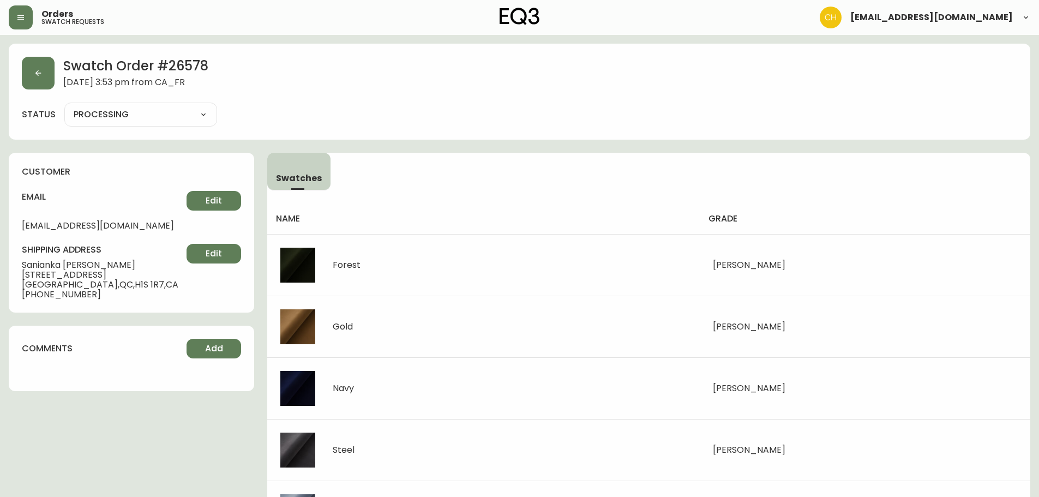
click at [101, 109] on select "PROCESSING SHIPPED CANCELLED" at bounding box center [140, 114] width 153 height 16
click at [64, 106] on select "PROCESSING SHIPPED CANCELLED" at bounding box center [140, 114] width 153 height 16
select select "PROCESSING"
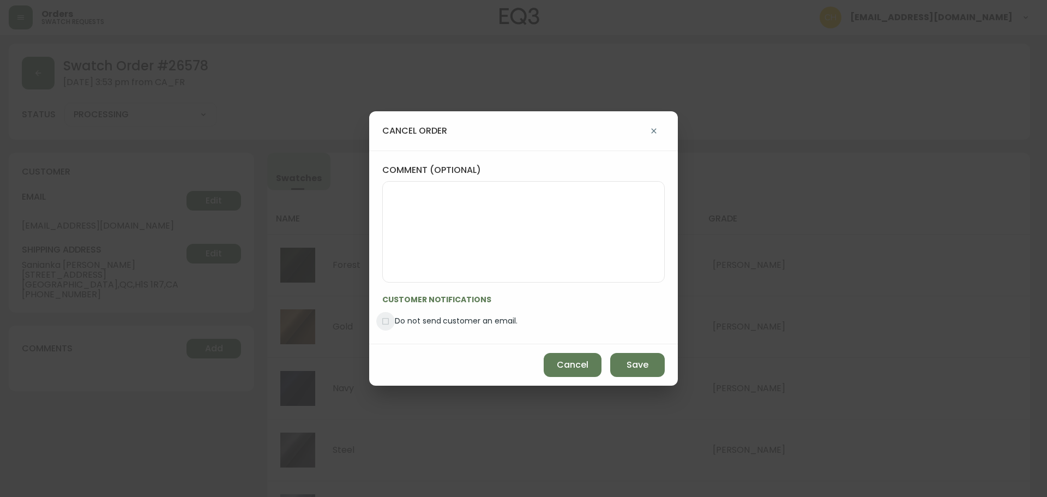
click at [392, 323] on input "Do not send customer an email." at bounding box center [385, 321] width 19 height 19
drag, startPoint x: 636, startPoint y: 367, endPoint x: 596, endPoint y: 337, distance: 49.8
click at [634, 366] on span "Save" at bounding box center [637, 365] width 22 height 12
checkbox input "false"
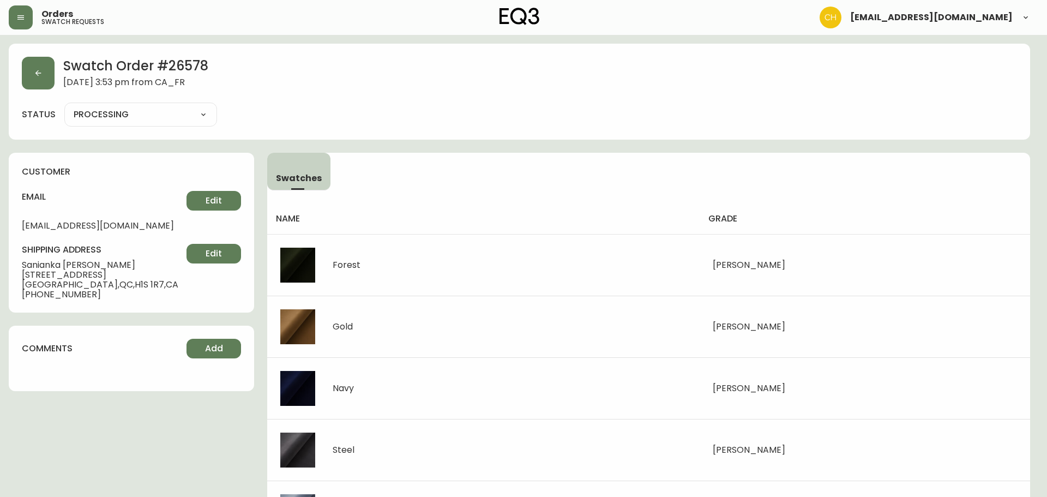
type input "CANCELLED"
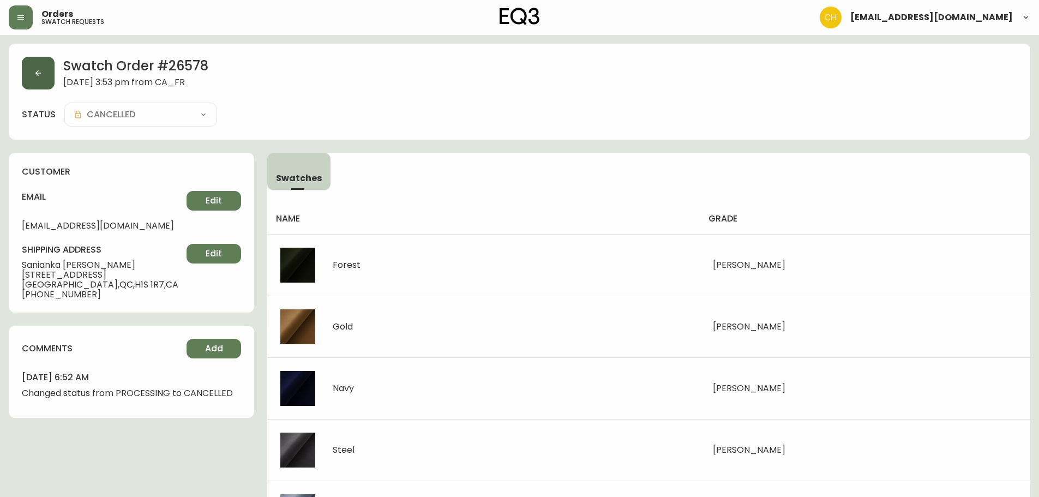
click at [51, 70] on button "button" at bounding box center [38, 73] width 33 height 33
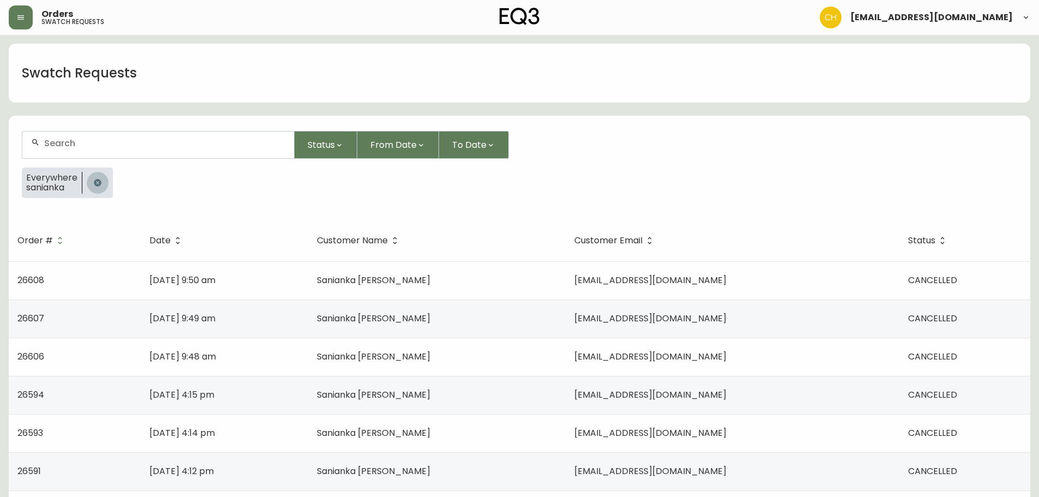
drag, startPoint x: 97, startPoint y: 181, endPoint x: 101, endPoint y: 174, distance: 7.6
click at [99, 180] on icon "button" at bounding box center [97, 182] width 9 height 9
